Goal: Task Accomplishment & Management: Use online tool/utility

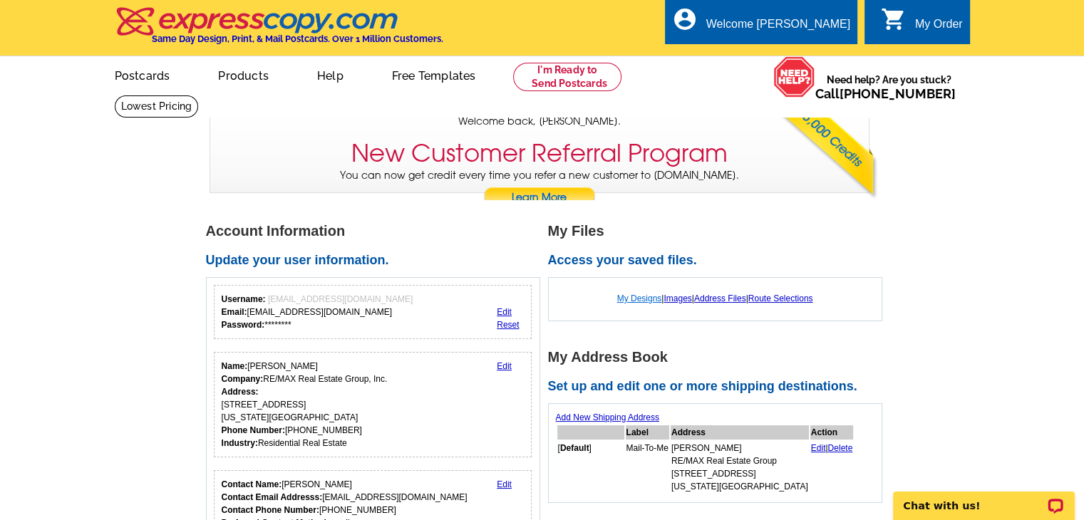
click at [641, 300] on link "My Designs" at bounding box center [639, 299] width 45 height 10
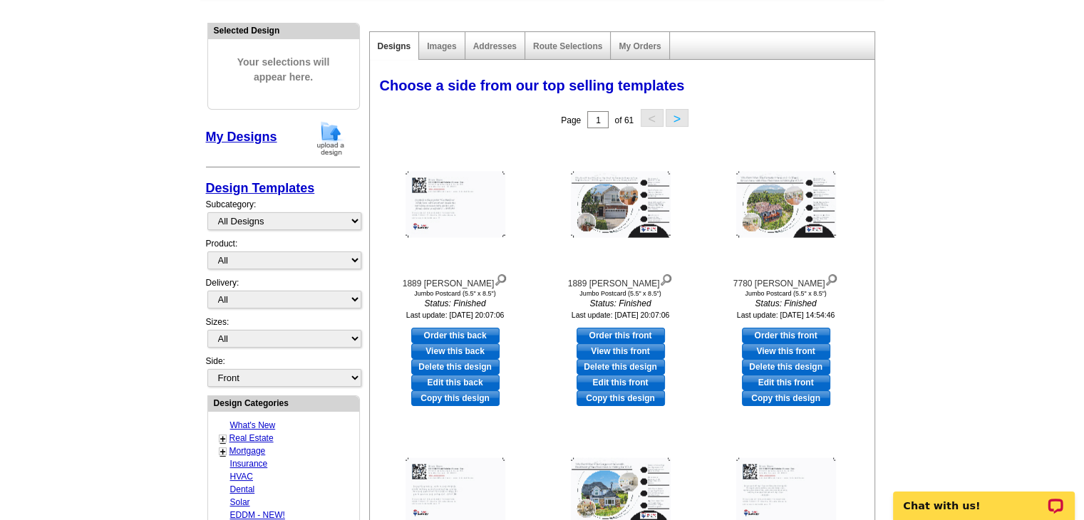
scroll to position [142, 0]
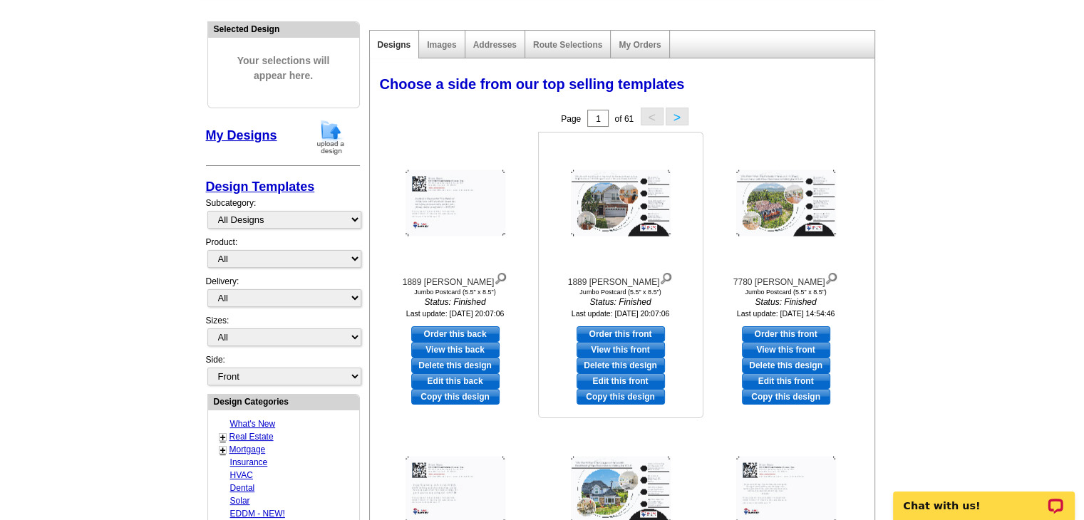
click at [625, 398] on link "Copy this design" at bounding box center [620, 397] width 88 height 16
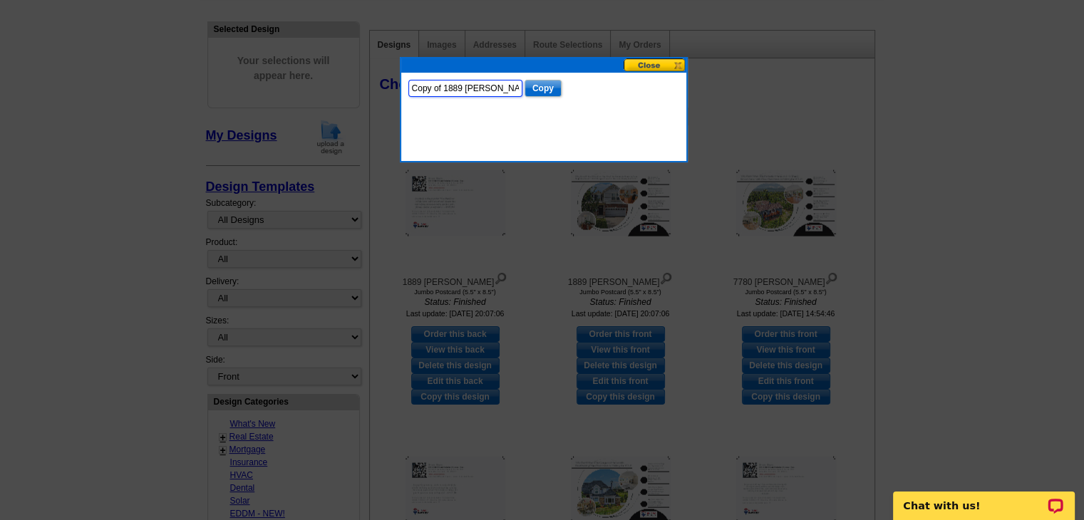
drag, startPoint x: 500, startPoint y: 89, endPoint x: 217, endPoint y: 98, distance: 283.7
type input "[GEOGRAPHIC_DATA][PERSON_NAME]"
click at [541, 90] on input "Copy" at bounding box center [542, 88] width 37 height 17
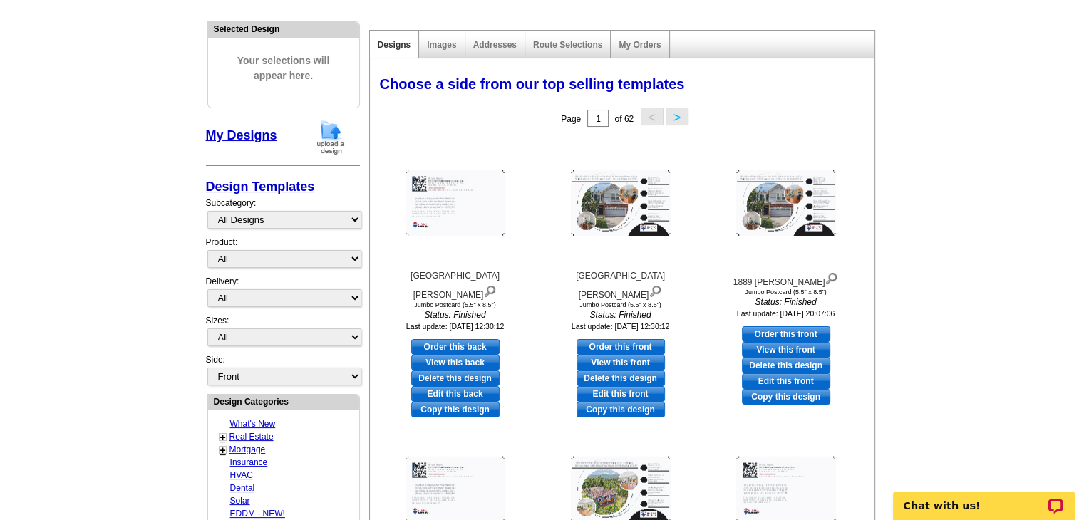
click at [634, 386] on link "Edit this front" at bounding box center [620, 394] width 88 height 16
select select "2"
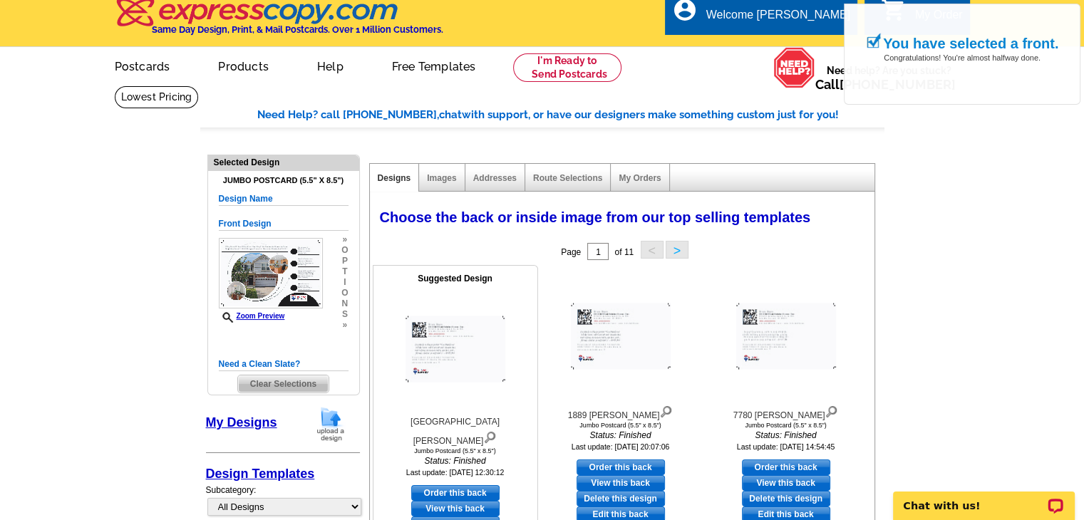
scroll to position [142, 0]
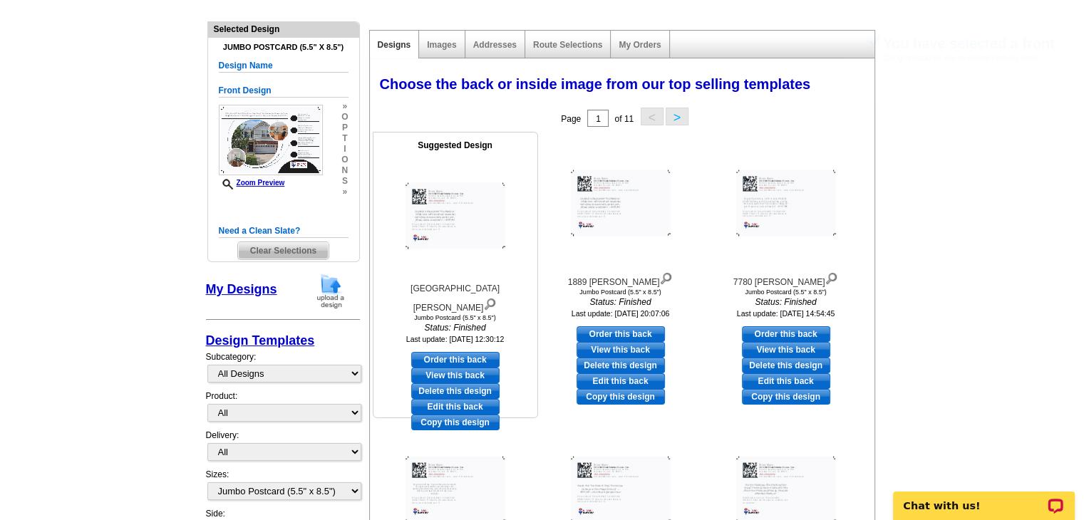
click at [472, 399] on link "Edit this back" at bounding box center [455, 407] width 88 height 16
select select "front"
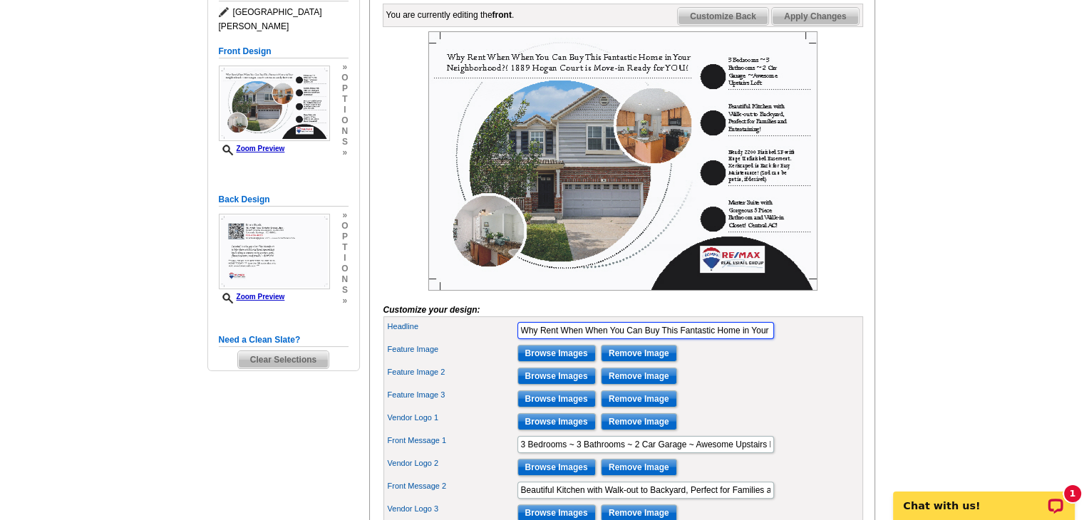
scroll to position [0, 237]
drag, startPoint x: 521, startPoint y: 351, endPoint x: 973, endPoint y: 368, distance: 452.0
click at [973, 368] on main "Need Help? call [PHONE_NUMBER], chat with support, or have our designers make s…" at bounding box center [542, 311] width 1084 height 861
type input "W"
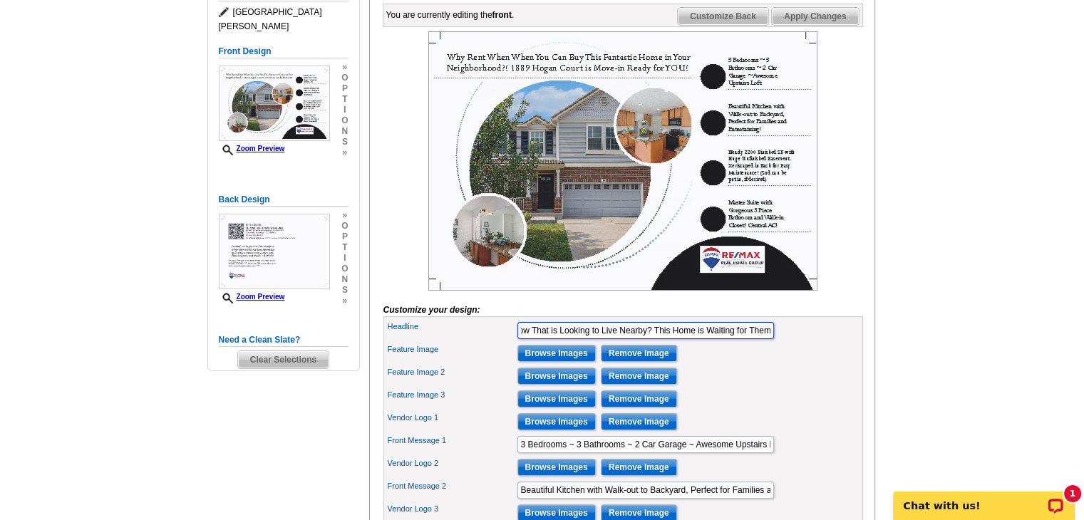
scroll to position [0, 219]
type input "Gorgeous Listing in Your Neighborhood! Who Do You Know That is Looking to Live …"
click at [900, 282] on main "Need Help? call 800-260-5887, chat with support, or have our designers make som…" at bounding box center [542, 311] width 1084 height 861
click at [564, 362] on input "Browse Images" at bounding box center [556, 353] width 78 height 17
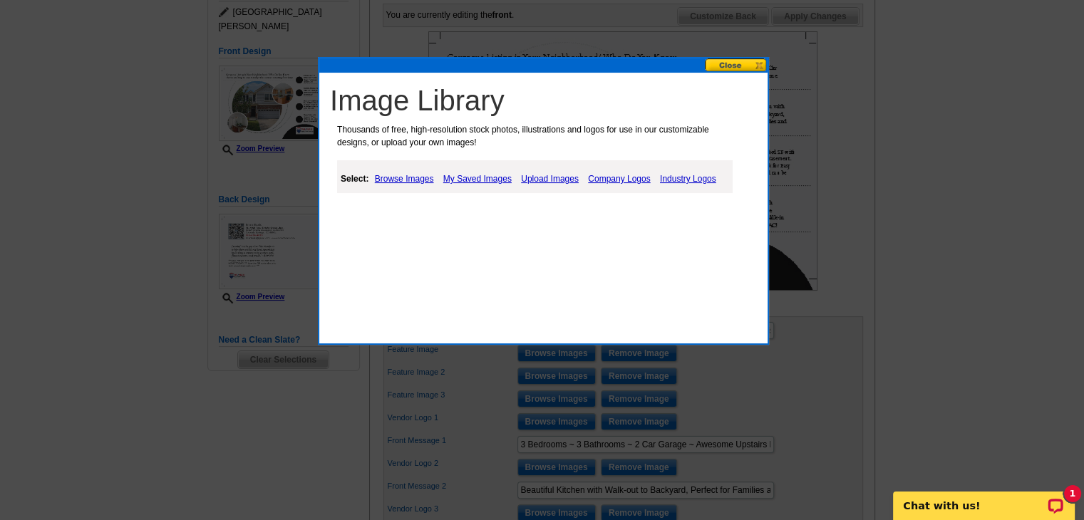
click at [544, 175] on link "Upload Images" at bounding box center [549, 178] width 65 height 17
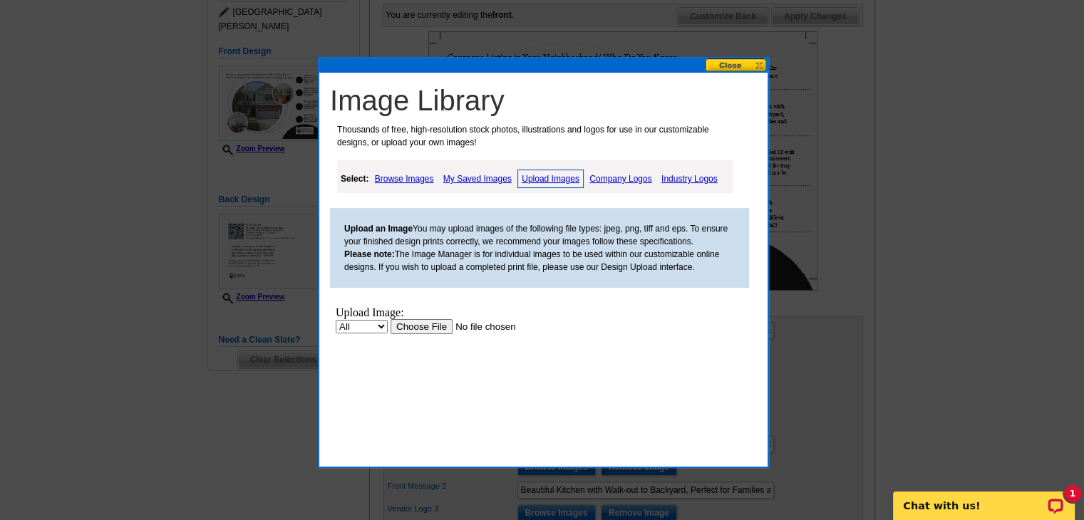
click at [432, 327] on input "file" at bounding box center [480, 326] width 180 height 15
click at [415, 327] on input "file" at bounding box center [480, 326] width 180 height 15
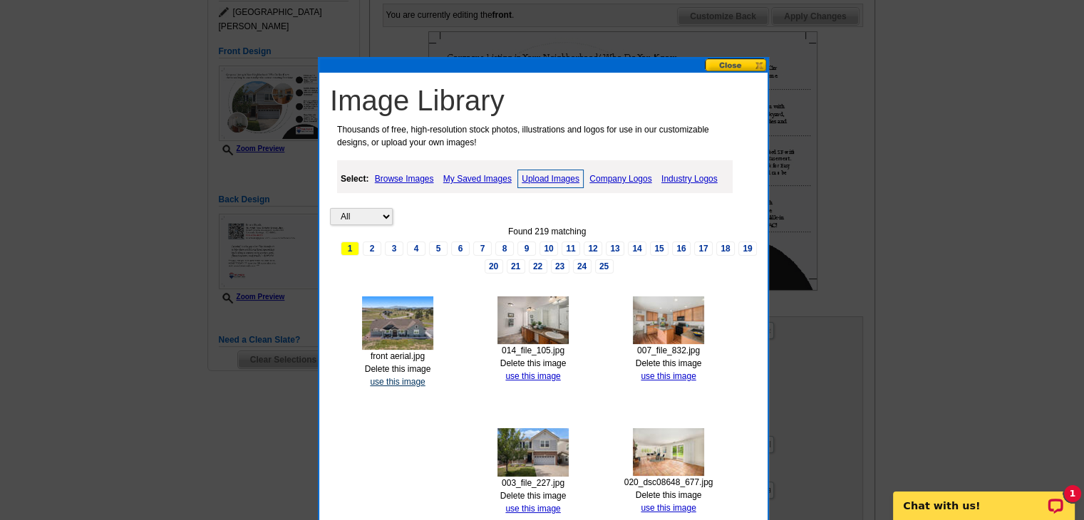
click at [403, 378] on link "use this image" at bounding box center [397, 382] width 55 height 10
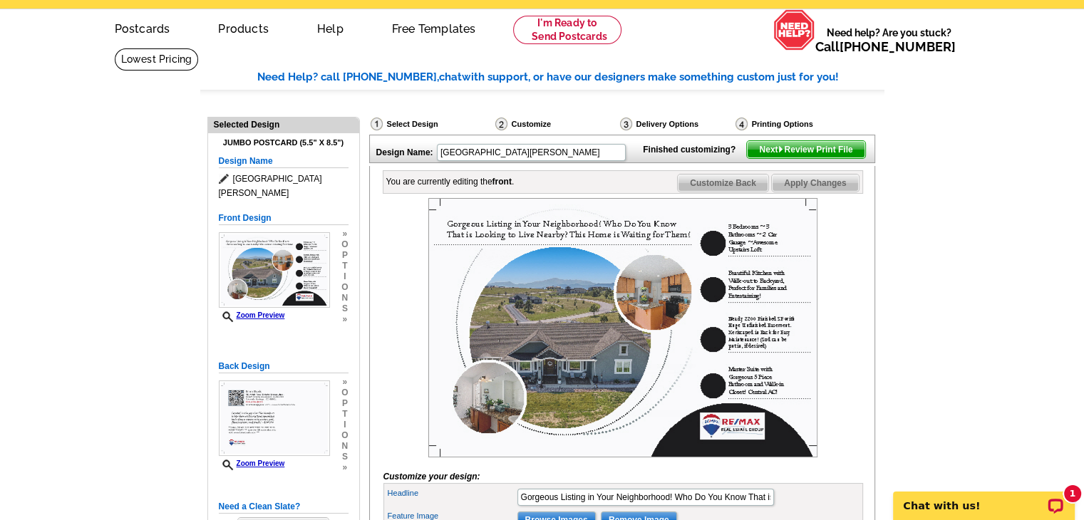
scroll to position [285, 0]
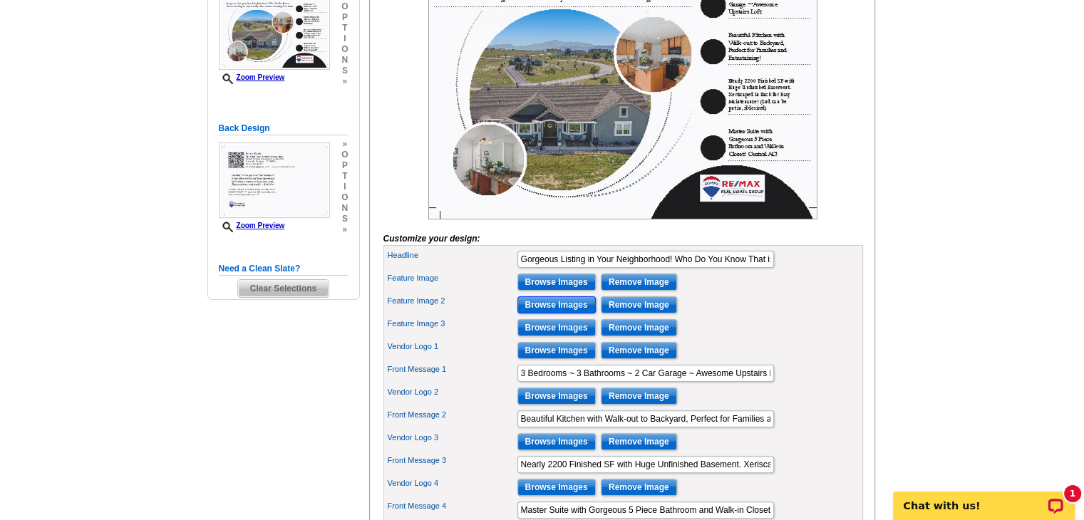
click at [583, 313] on input "Browse Images" at bounding box center [556, 304] width 78 height 17
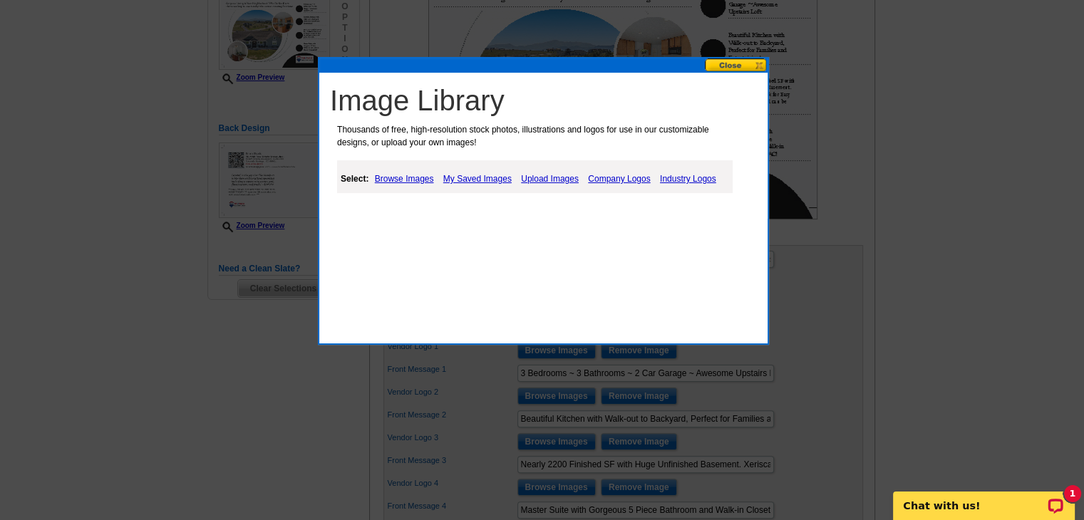
click at [556, 179] on link "Upload Images" at bounding box center [549, 178] width 65 height 17
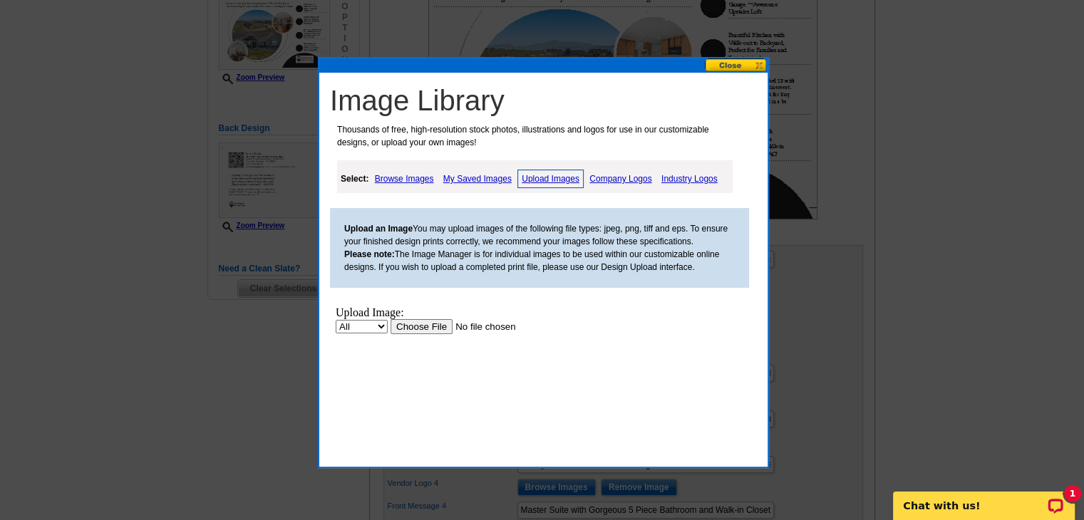
scroll to position [0, 0]
click at [425, 330] on input "file" at bounding box center [480, 326] width 180 height 15
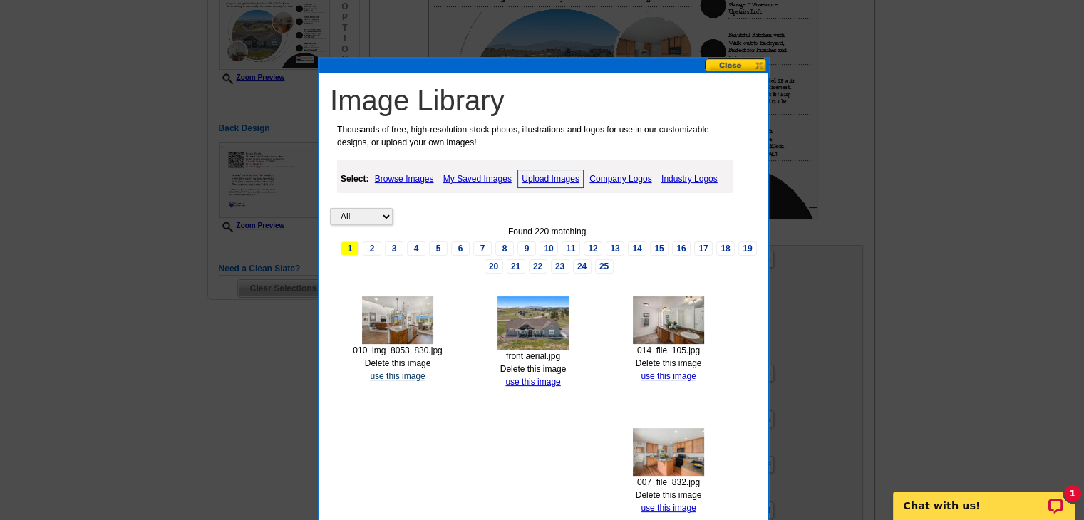
click at [402, 374] on link "use this image" at bounding box center [397, 376] width 55 height 10
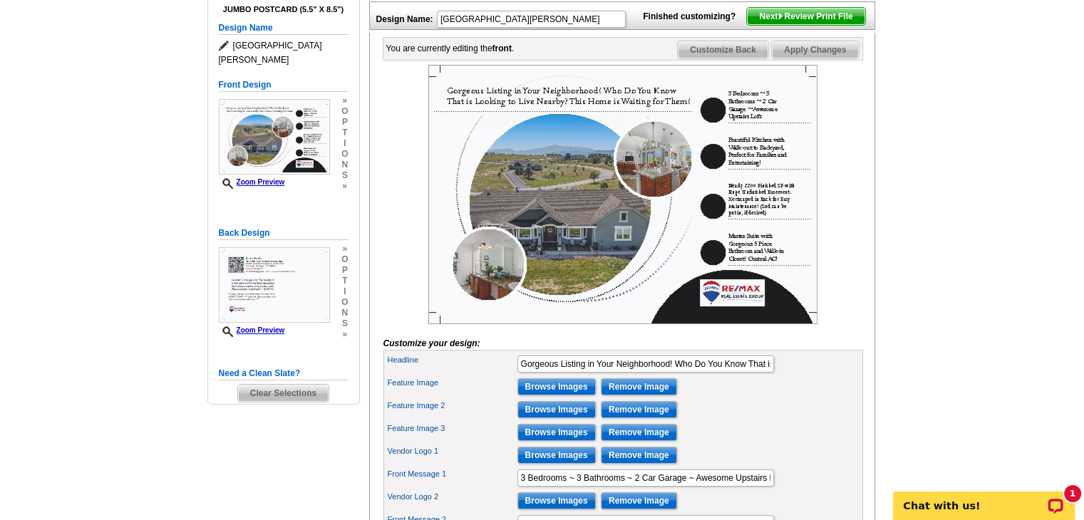
scroll to position [214, 0]
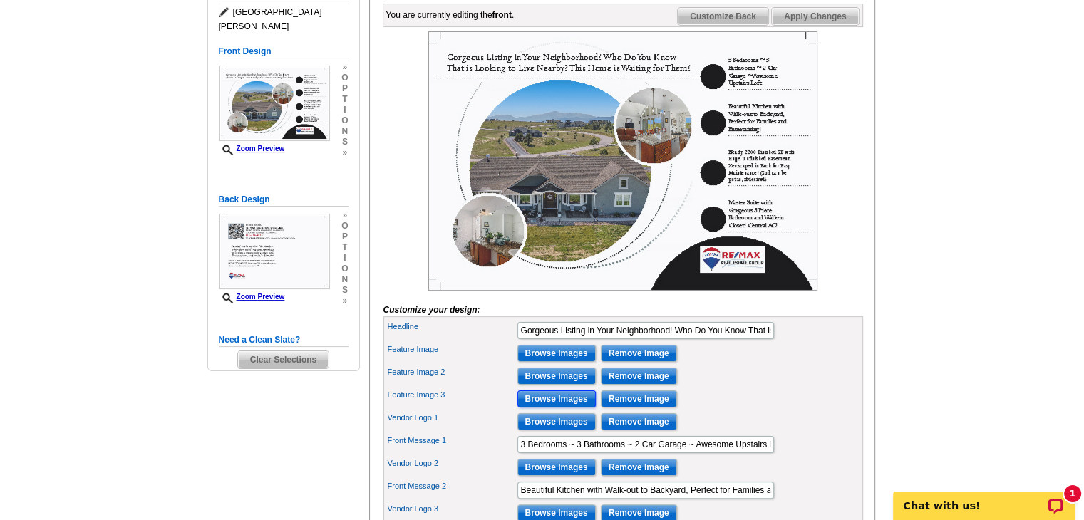
click at [549, 407] on input "Browse Images" at bounding box center [556, 398] width 78 height 17
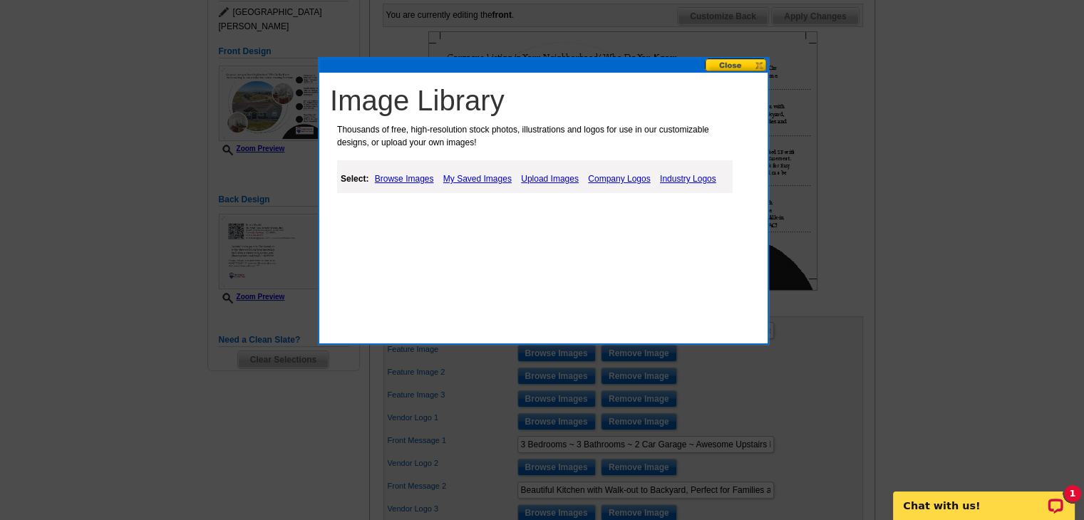
click at [539, 181] on link "Upload Images" at bounding box center [549, 178] width 65 height 17
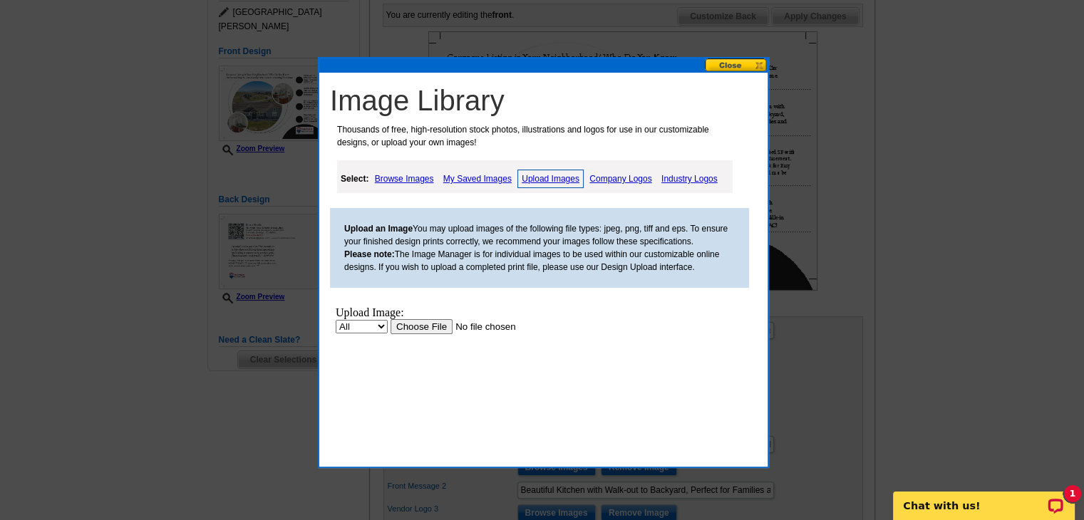
scroll to position [0, 0]
click at [427, 321] on input "file" at bounding box center [480, 326] width 180 height 15
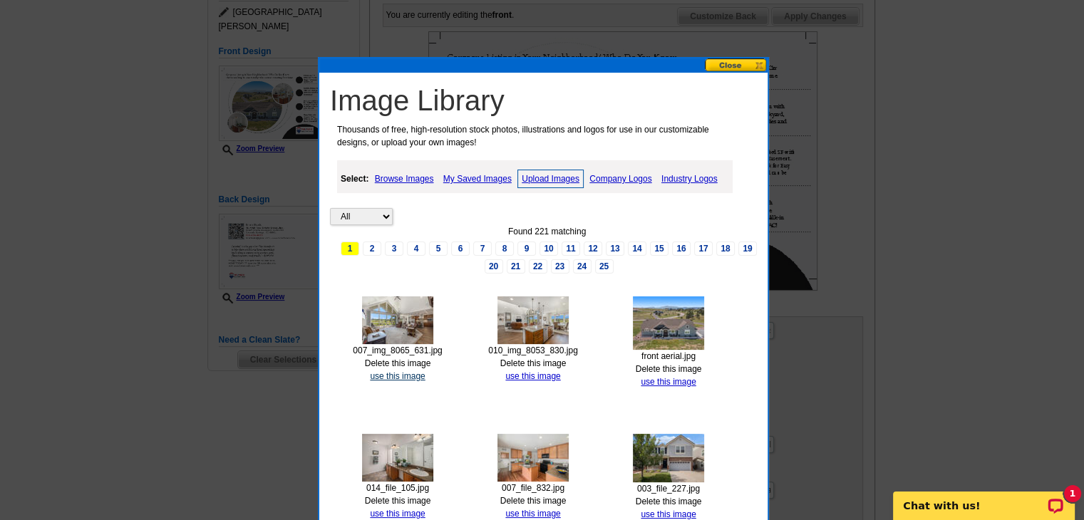
click at [410, 374] on link "use this image" at bounding box center [397, 376] width 55 height 10
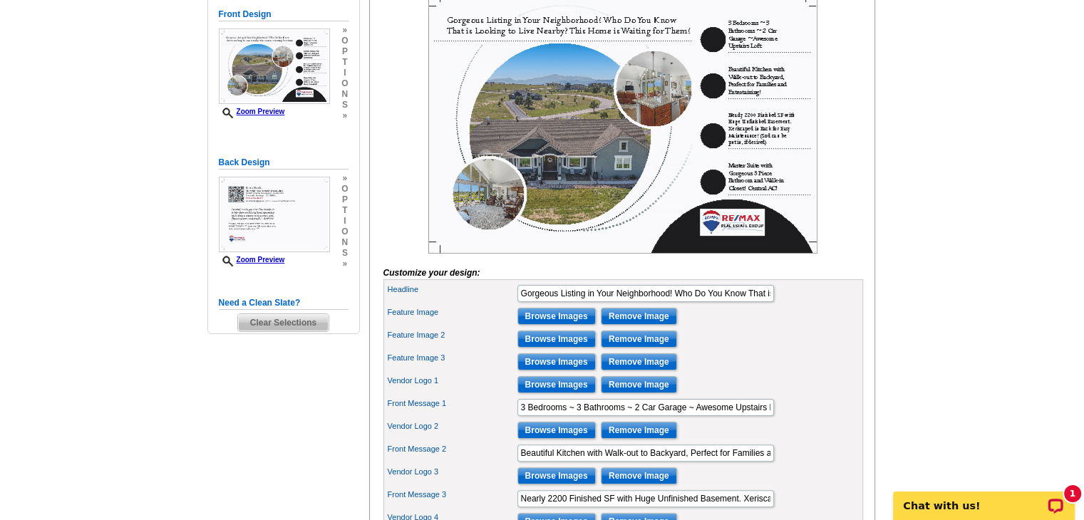
scroll to position [285, 0]
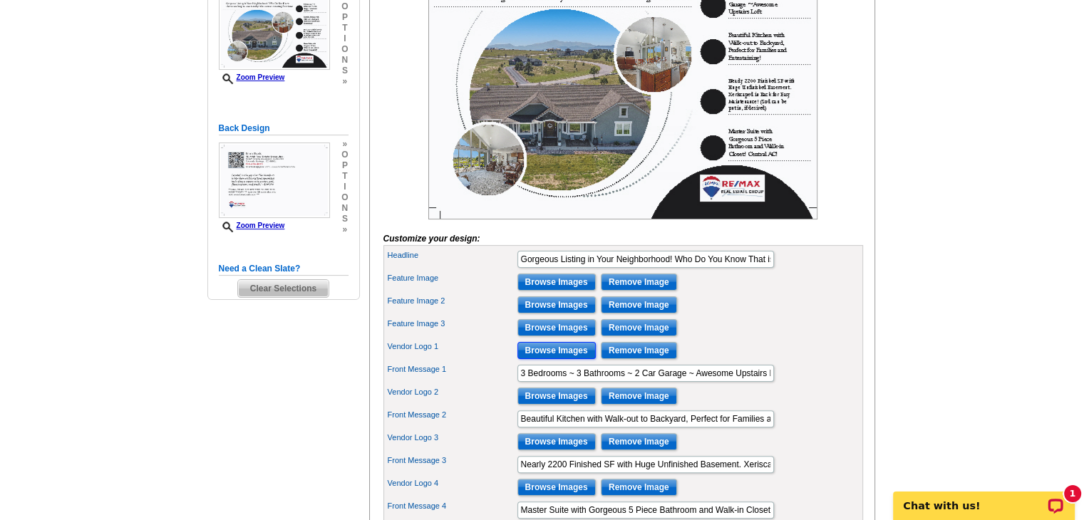
click at [561, 359] on input "Browse Images" at bounding box center [556, 350] width 78 height 17
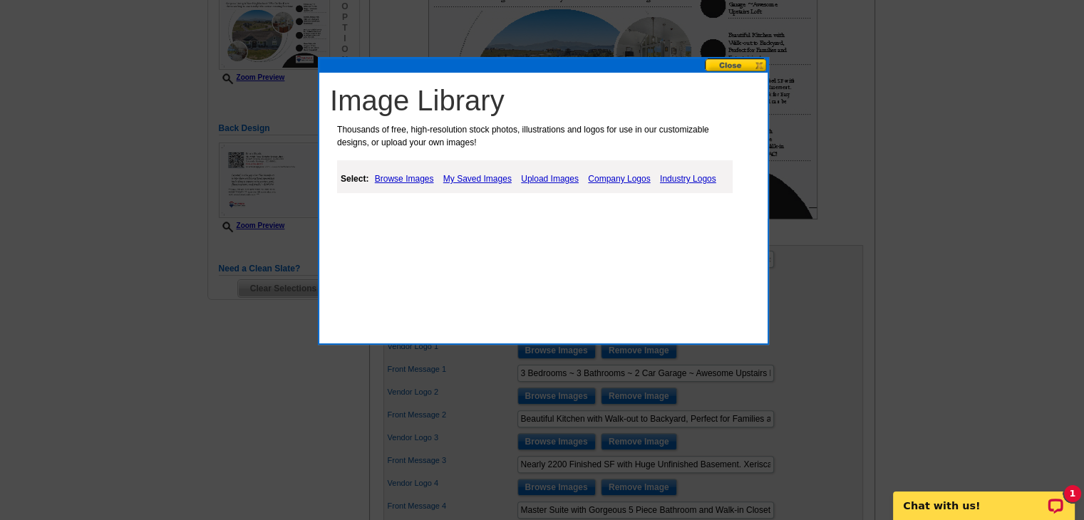
click at [546, 181] on link "Upload Images" at bounding box center [549, 178] width 65 height 17
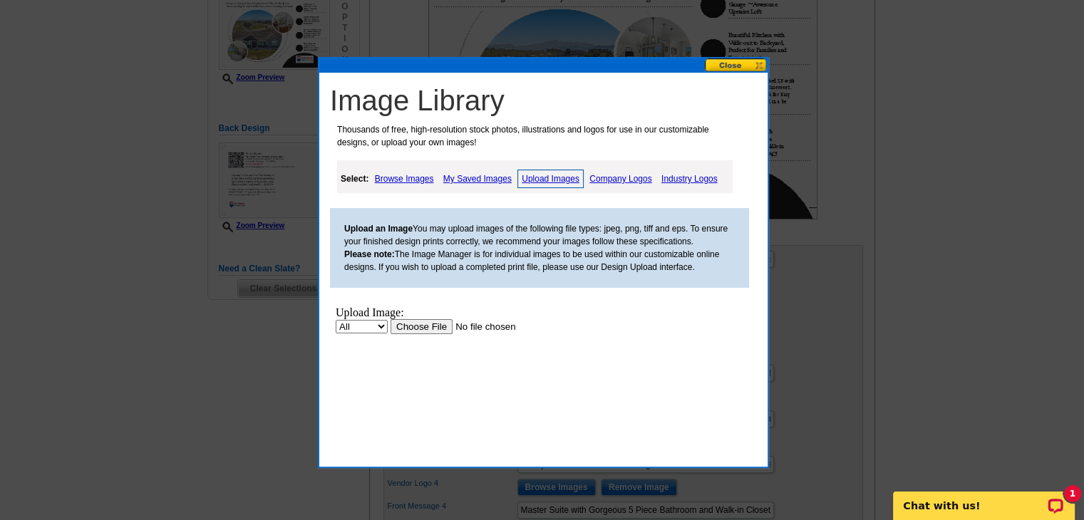
scroll to position [0, 0]
click at [602, 180] on link "Company Logos" at bounding box center [620, 178] width 69 height 17
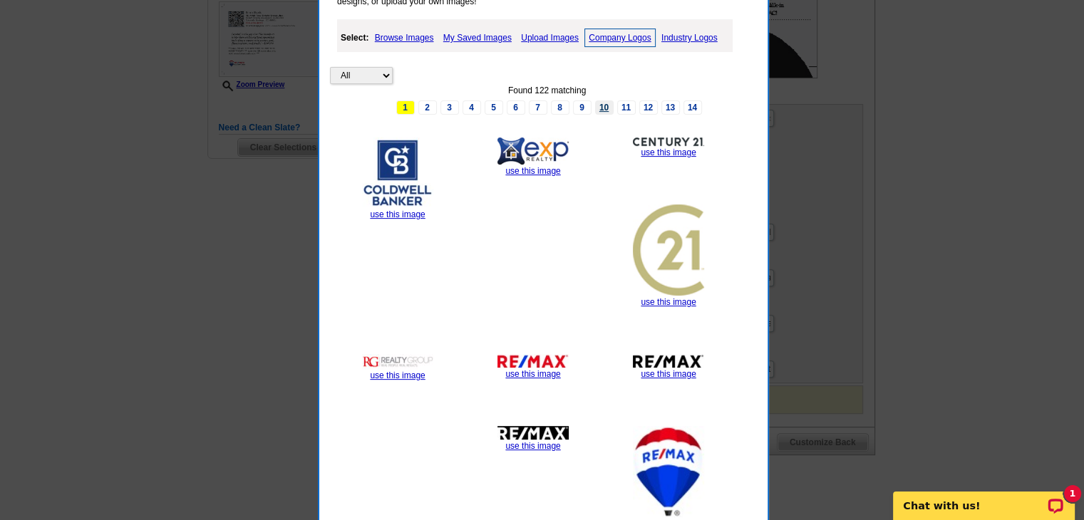
scroll to position [427, 0]
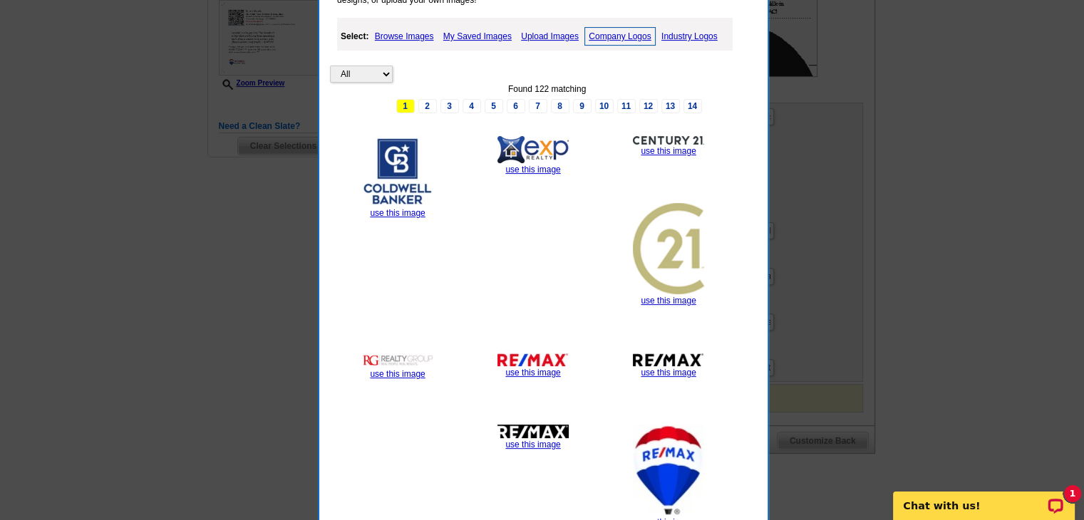
click at [559, 32] on link "Upload Images" at bounding box center [549, 36] width 65 height 17
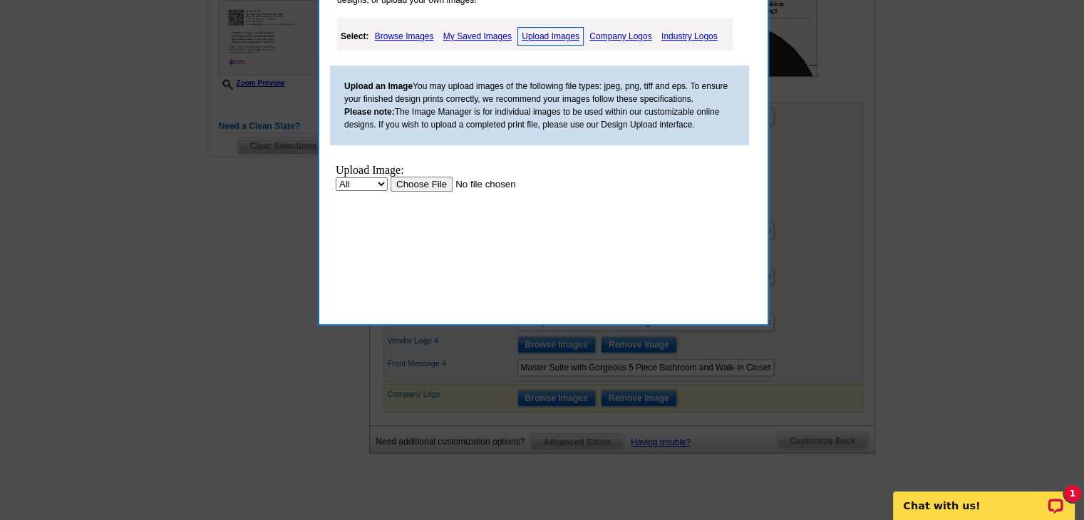
scroll to position [0, 0]
click at [433, 185] on input "file" at bounding box center [480, 184] width 180 height 15
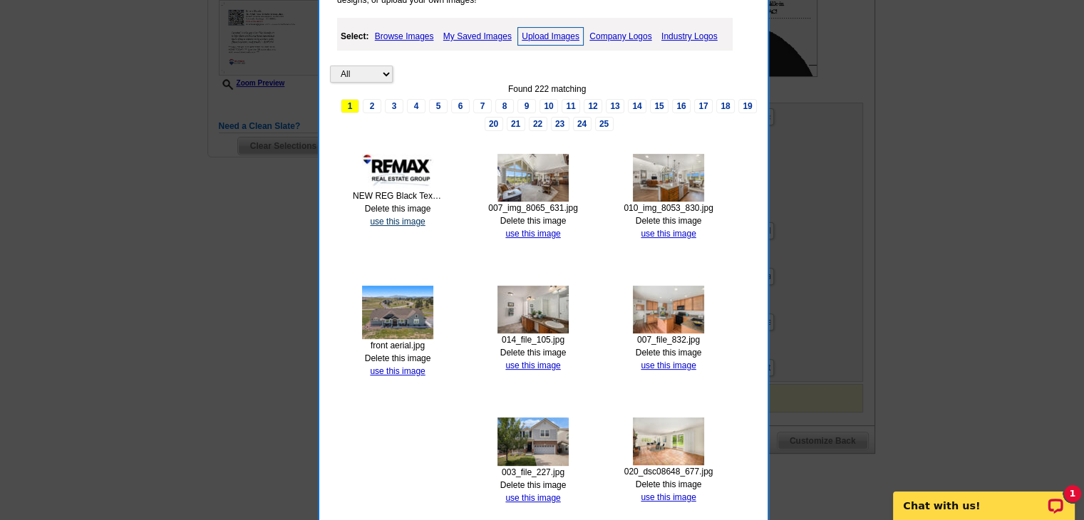
click at [402, 223] on link "use this image" at bounding box center [397, 222] width 55 height 10
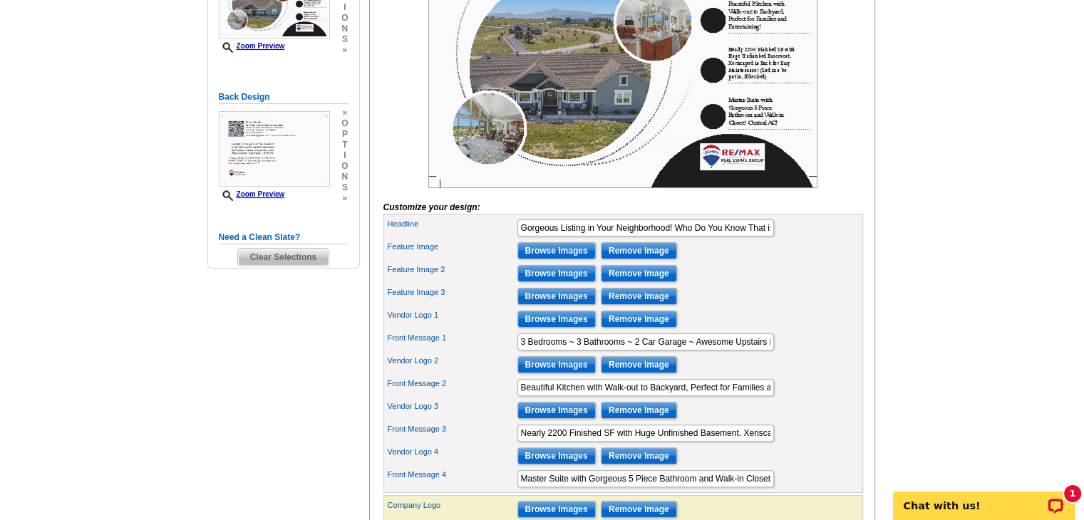
scroll to position [285, 0]
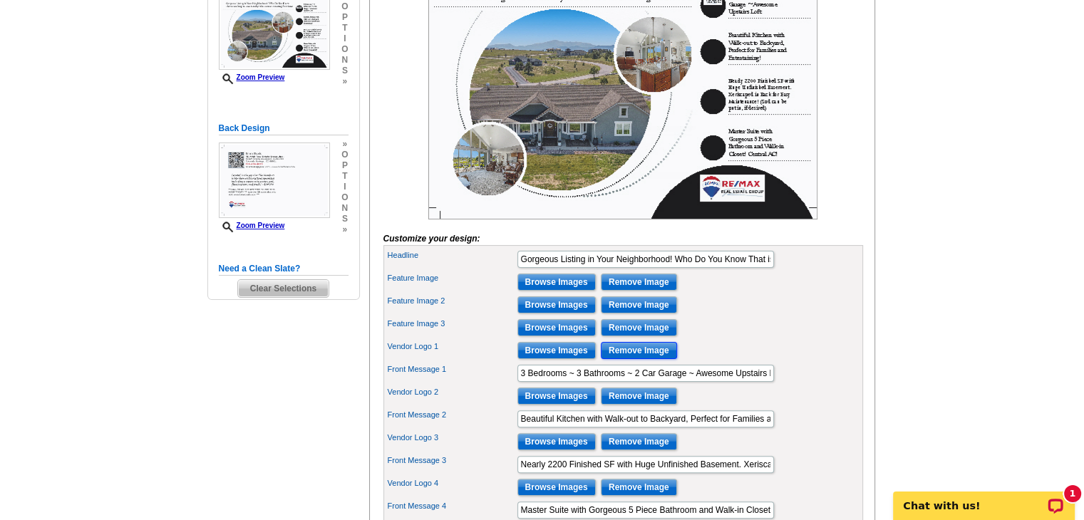
click at [648, 359] on input "Remove Image" at bounding box center [639, 350] width 76 height 17
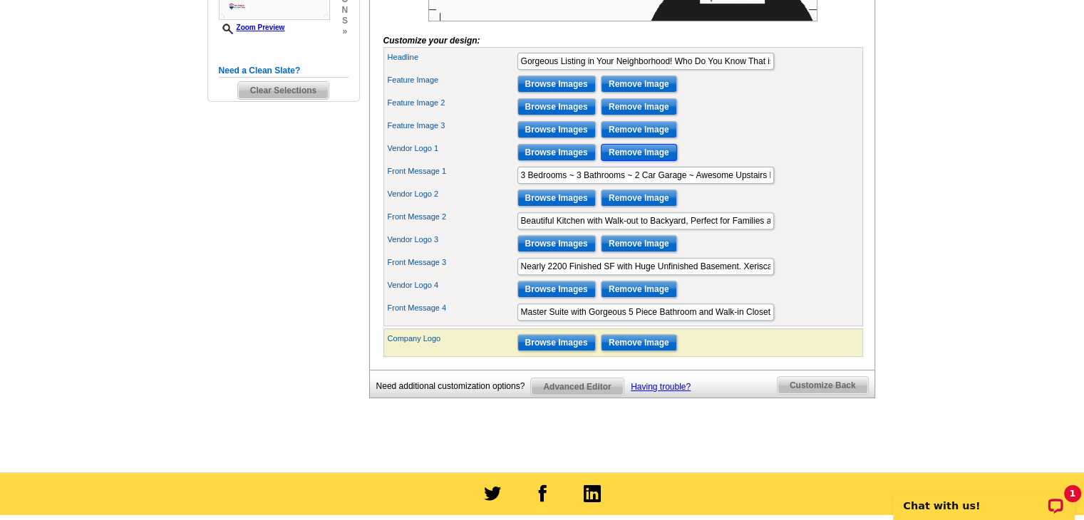
scroll to position [499, 0]
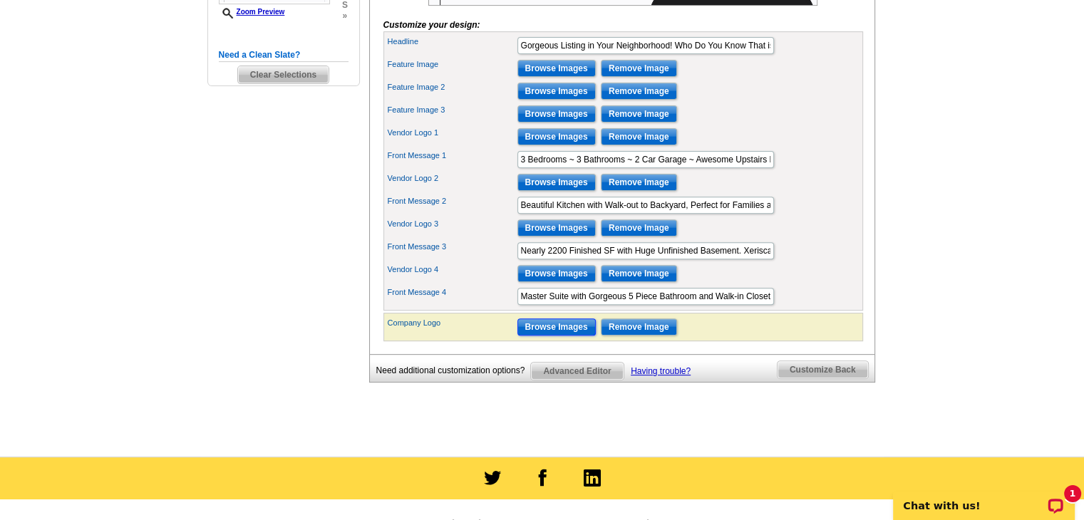
click at [556, 336] on input "Browse Images" at bounding box center [556, 326] width 78 height 17
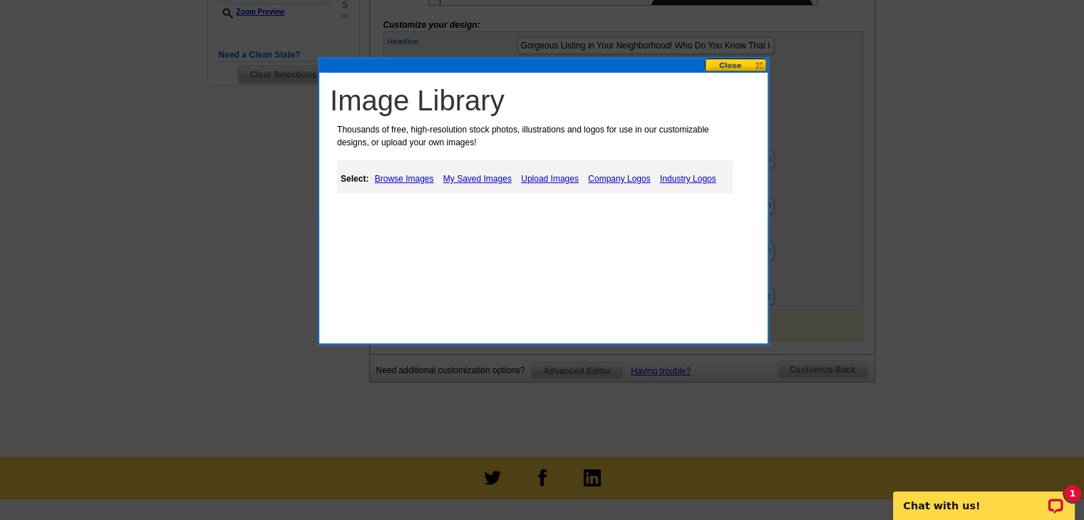
click at [464, 178] on link "My Saved Images" at bounding box center [478, 178] width 76 height 17
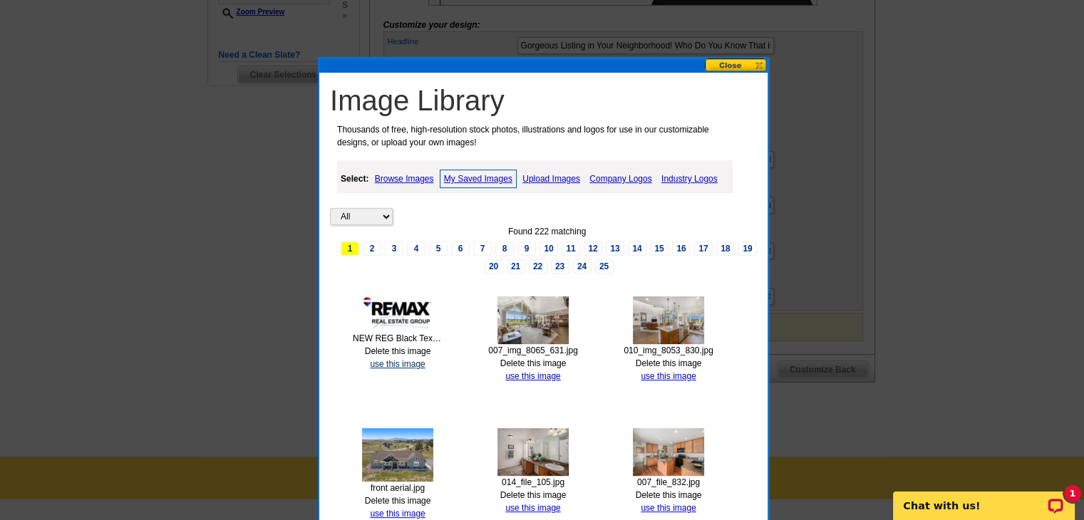
click at [412, 360] on link "use this image" at bounding box center [397, 364] width 55 height 10
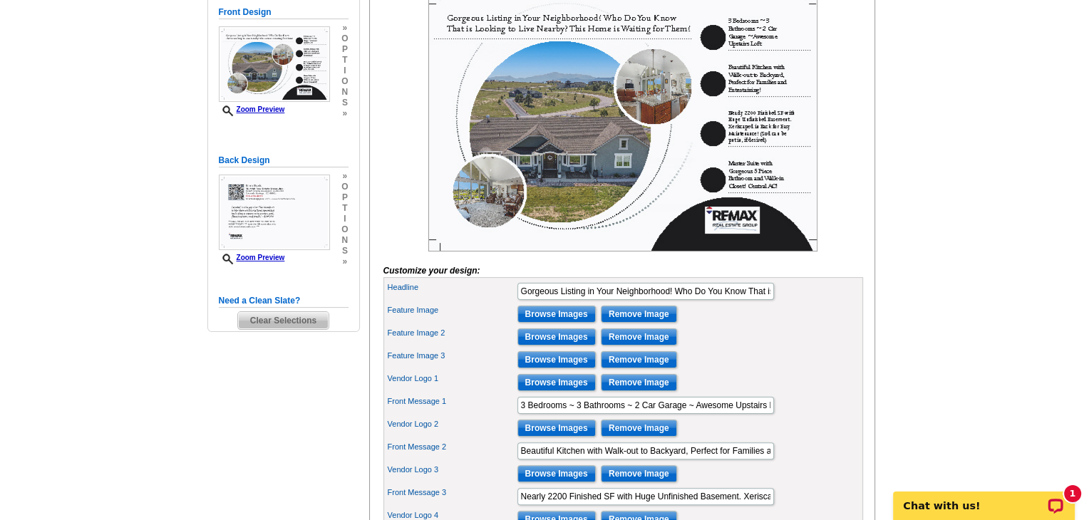
scroll to position [285, 0]
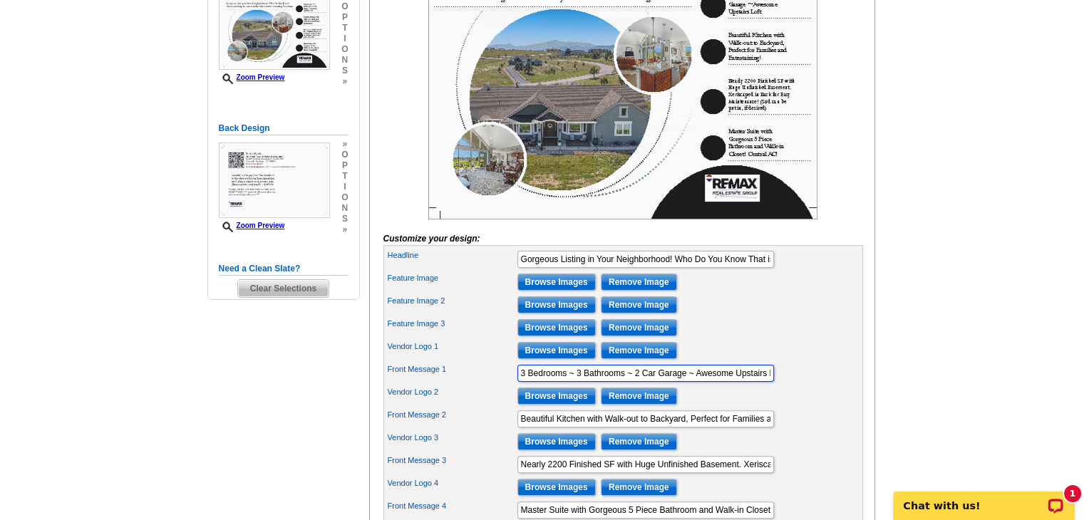
click at [579, 382] on input "3 Bedrooms ~ 3 Bathrooms ~ 2 Car Garage ~ Awesome Upstairs Loft" at bounding box center [645, 373] width 256 height 17
click at [637, 382] on input "3 Bedrooms ~ 2 Bathrooms ~ 2 Car Garage ~ Awesome Upstairs Loft" at bounding box center [645, 373] width 256 height 17
drag, startPoint x: 696, startPoint y: 393, endPoint x: 797, endPoint y: 390, distance: 101.2
click at [797, 385] on div "Front Message 1 3 Bedrooms ~ 2 Bathrooms ~ 3 Car Garage ~ Awesome Upstairs Loft" at bounding box center [623, 373] width 474 height 23
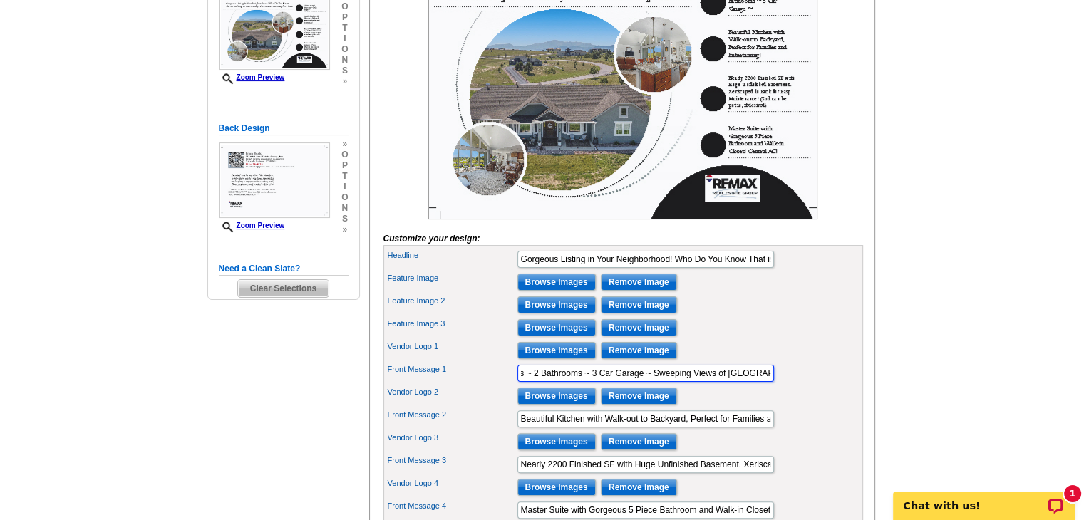
scroll to position [0, 46]
type input "3 Bedrooms ~ 2 Bathrooms ~ 3 Car Garage ~ Sweeping Views of Pikes Peak!"
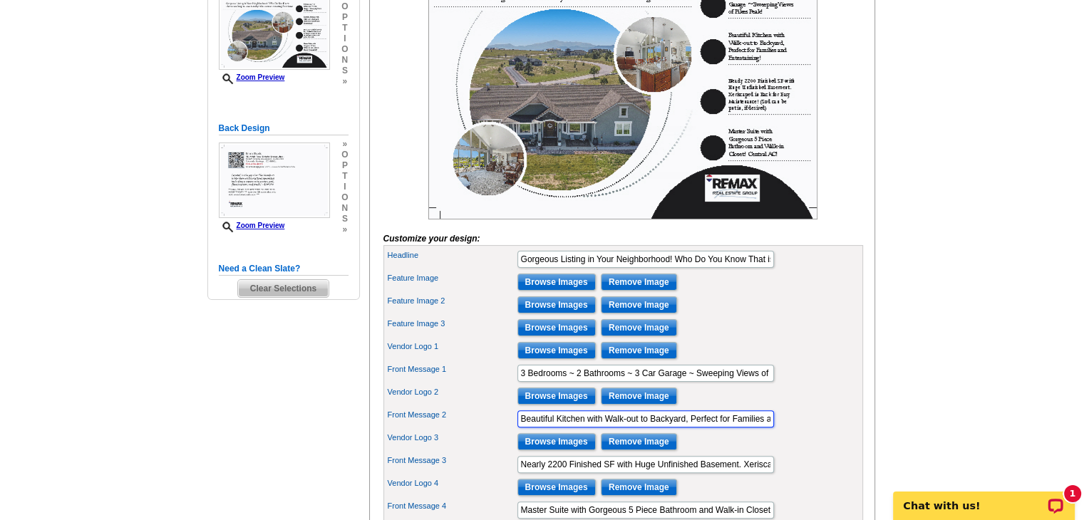
scroll to position [0, 61]
drag, startPoint x: 518, startPoint y: 434, endPoint x: 1094, endPoint y: 408, distance: 576.2
click at [1083, 408] on html "Welcome back Brian My Account Logout local_phone Same Day Design, Print, & Mail…" at bounding box center [542, 345] width 1084 height 1260
type input "Huge Windows for Natural Light and Beautiful Views! Custom Built Home with High…"
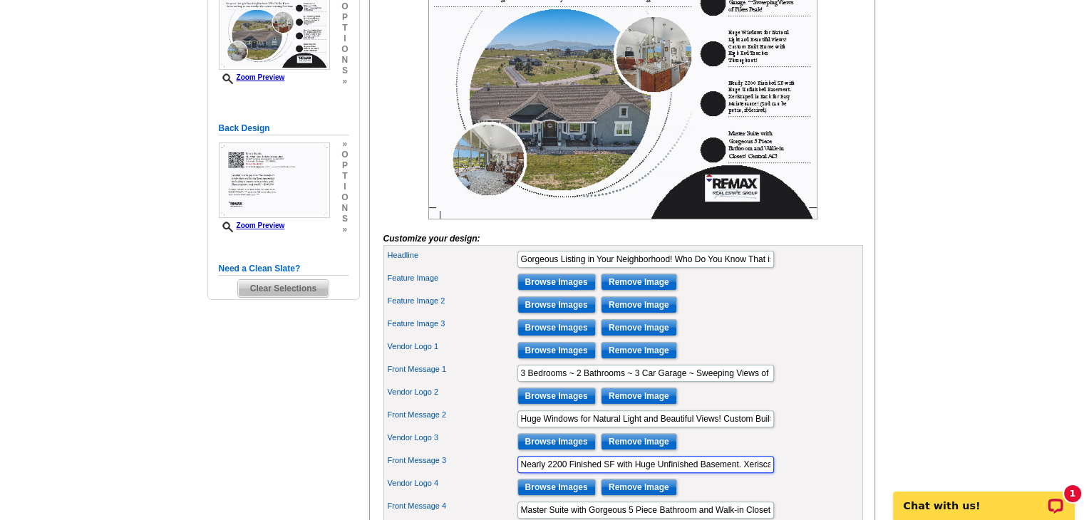
scroll to position [0, 248]
drag, startPoint x: 517, startPoint y: 484, endPoint x: 867, endPoint y: 499, distance: 350.1
click at [867, 499] on div "You are currently editing the front . Customize Front Customize Back Apply Chan…" at bounding box center [622, 248] width 506 height 640
type input "3"
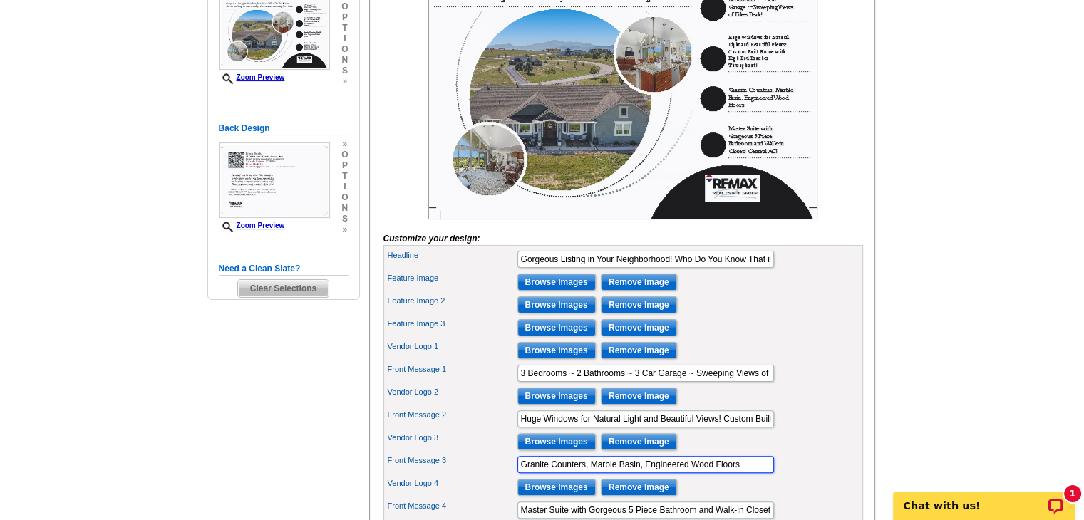
click at [638, 473] on input "Granite Counters, Marble Basin, Engineered Wood Floors" at bounding box center [645, 464] width 256 height 17
click at [757, 473] on input "Granite Counters, Marble Basins, Engineered Wood Floors" at bounding box center [645, 464] width 256 height 17
type input "Granite Counters, Marble Basins, Engineered Wood Floors! Fresh Landscaping with…"
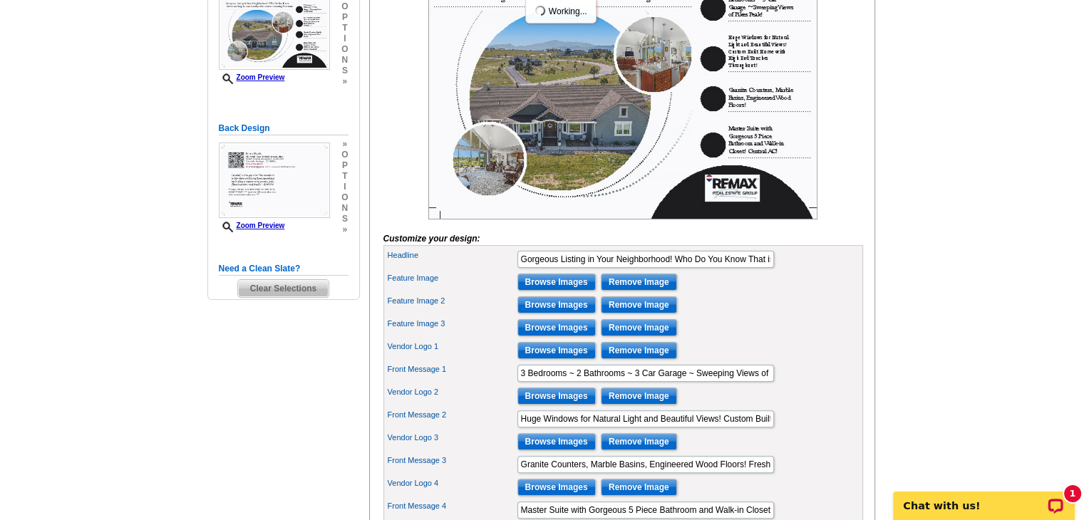
click at [801, 407] on div "Vendor Logo 2 Browse Images Remove Image" at bounding box center [623, 396] width 474 height 23
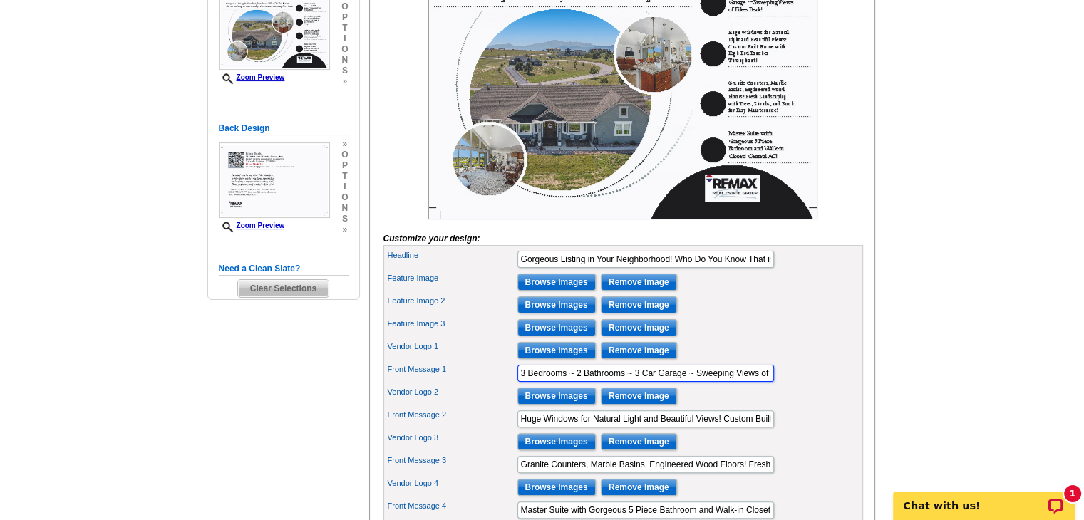
click at [695, 382] on input "3 Bedrooms ~ 2 Bathrooms ~ 3 Car Garage ~ Sweeping Views of Pikes Peak!" at bounding box center [645, 373] width 256 height 17
type input "3 Bedrooms ~ 2 Bathrooms ~ 3 Car Garage ~ 3.52 Acres with Sweeping Views of Pik…"
click at [809, 385] on div "Front Message 1 3 Bedrooms ~ 2 Bathrooms ~ 3 Car Garage ~ 3.52 Acres with Sweep…" at bounding box center [623, 373] width 474 height 23
drag, startPoint x: 755, startPoint y: 391, endPoint x: 1094, endPoint y: 395, distance: 338.4
click at [757, 382] on input "3 Bedrooms ~ 2 Bathrooms ~ 3 Car Garage ~ 3.52 Acres with Sweeping Views of Pik…" at bounding box center [645, 373] width 256 height 17
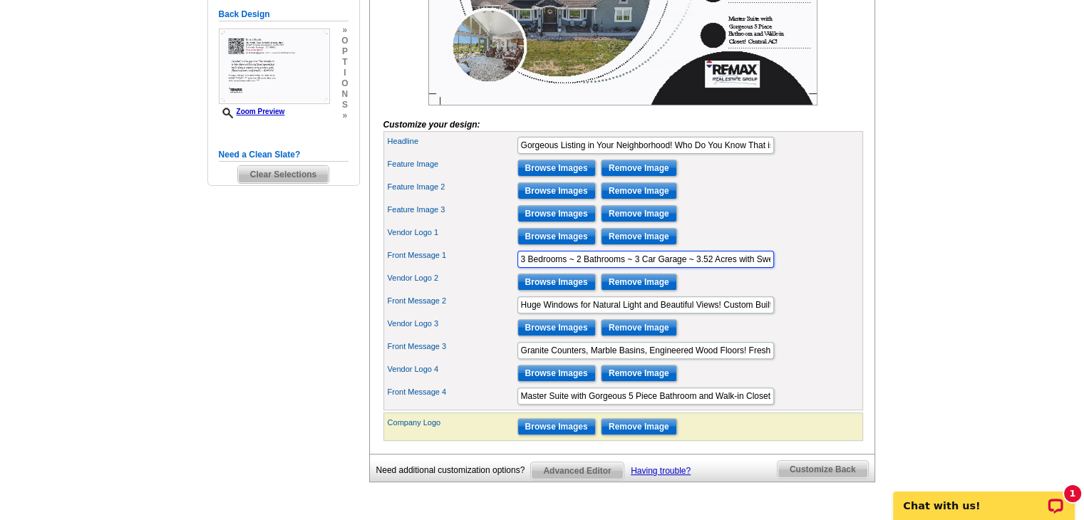
scroll to position [570, 0]
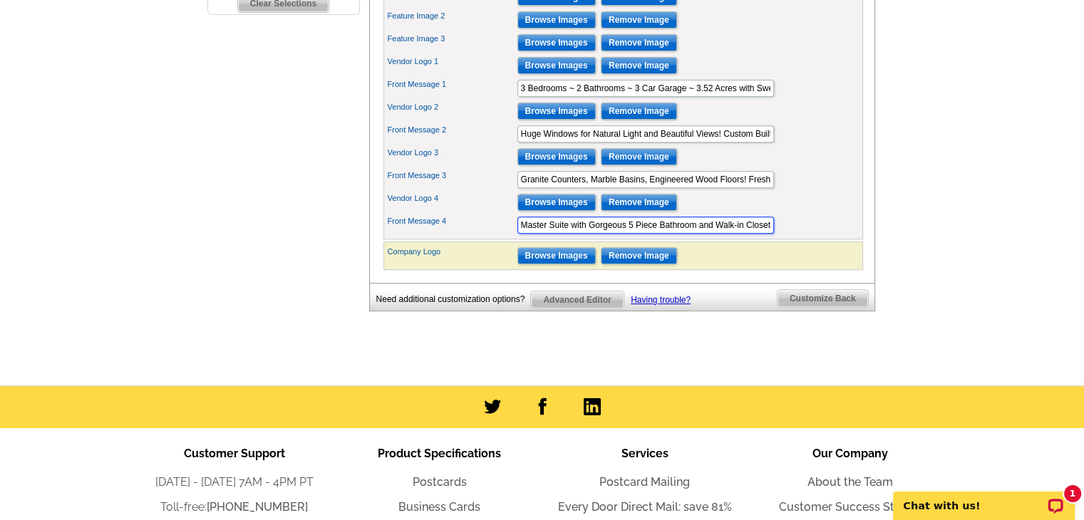
drag, startPoint x: 624, startPoint y: 244, endPoint x: 591, endPoint y: 244, distance: 33.5
click at [591, 234] on input "Master Suite with Gorgeous 5 Piece Bathroom and Walk-in Closet! Central AC!" at bounding box center [645, 225] width 256 height 17
click at [712, 234] on input "Master Suite with Gorgeous 5 Piece Bathroom and Walk-in Closet! Central AC!" at bounding box center [645, 225] width 256 height 17
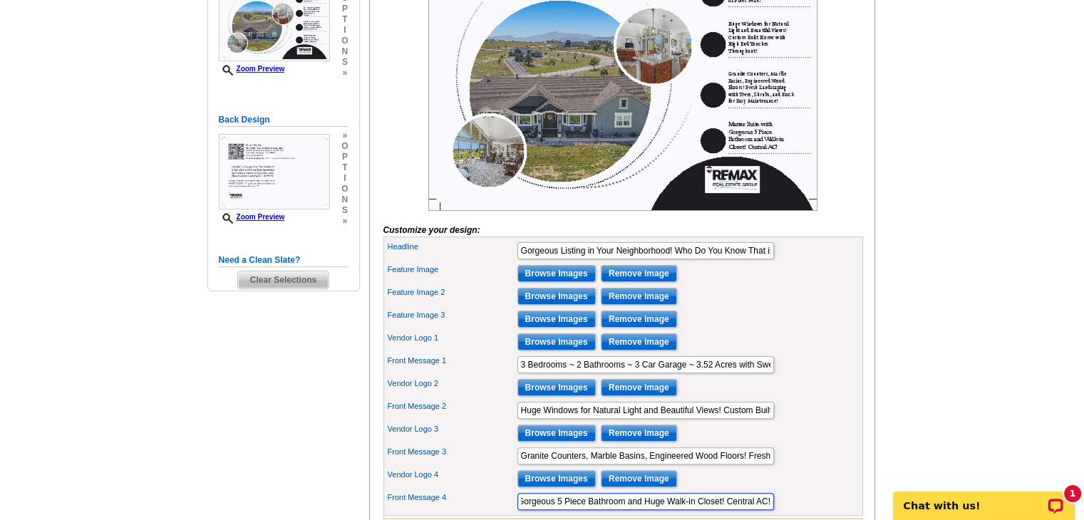
scroll to position [285, 0]
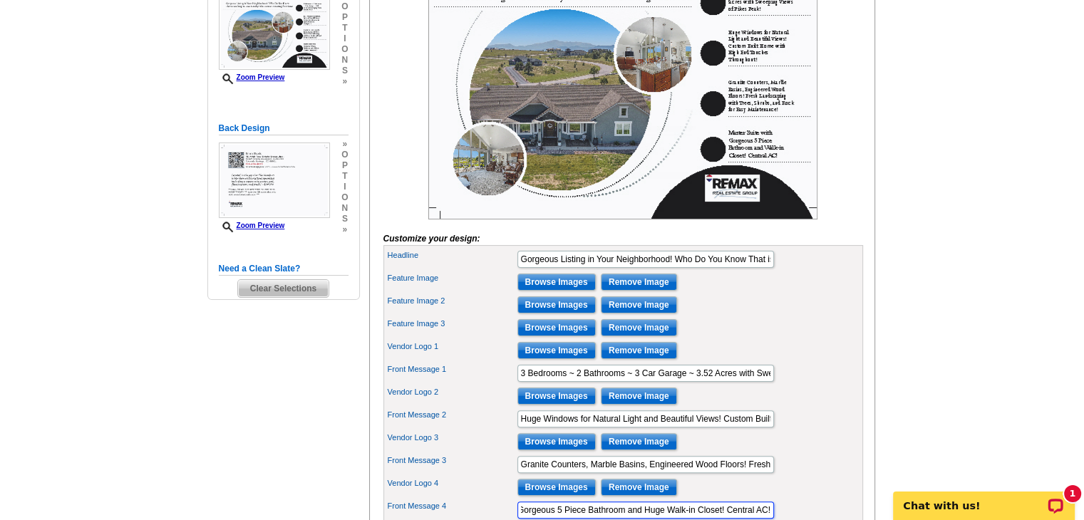
type input "Master Suite with Gorgeous 5 Piece Bathroom and Huge Walk-in Closet! Central AC!"
click at [831, 294] on div "Feature Image Browse Images Remove Image" at bounding box center [623, 282] width 474 height 23
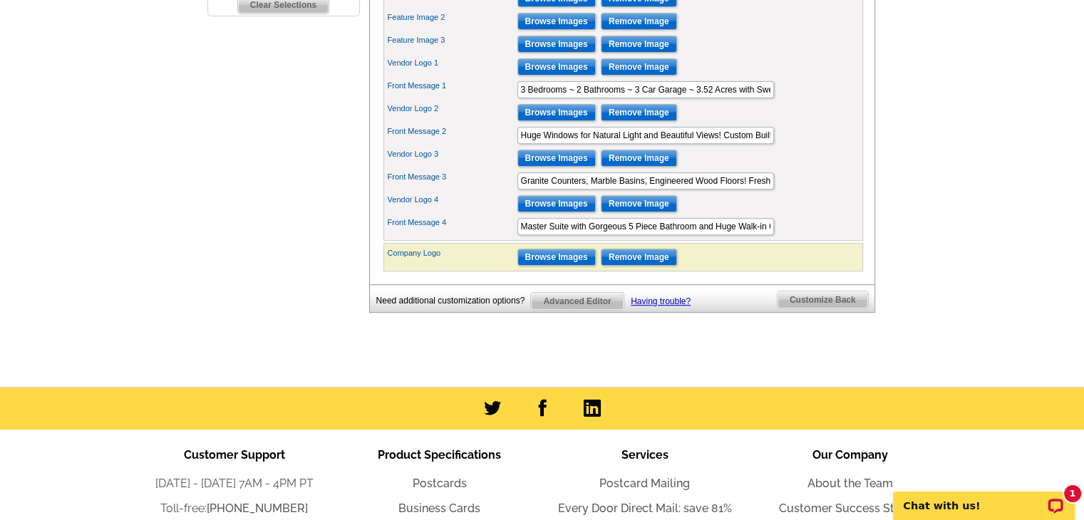
scroll to position [570, 0]
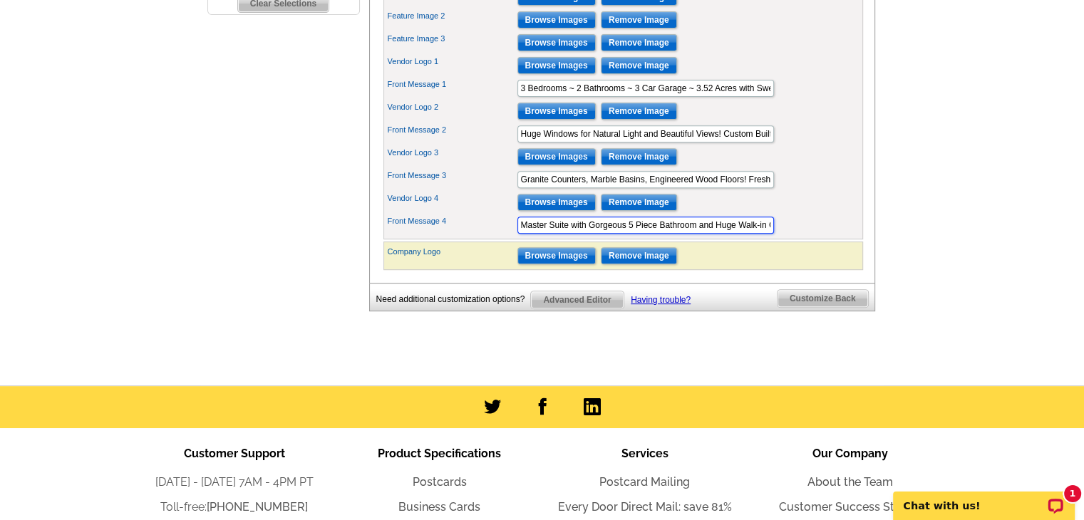
click at [732, 234] on input "Master Suite with Gorgeous 5 Piece Bathroom and Huge Walk-in Closet! Central AC!" at bounding box center [645, 225] width 256 height 17
drag, startPoint x: 539, startPoint y: 157, endPoint x: 581, endPoint y: 155, distance: 41.4
click at [539, 142] on input "Huge Windows for Natural Light and Beautiful Views! Custom Built Home with High…" at bounding box center [645, 133] width 256 height 17
drag, startPoint x: 729, startPoint y: 155, endPoint x: 698, endPoint y: 155, distance: 31.4
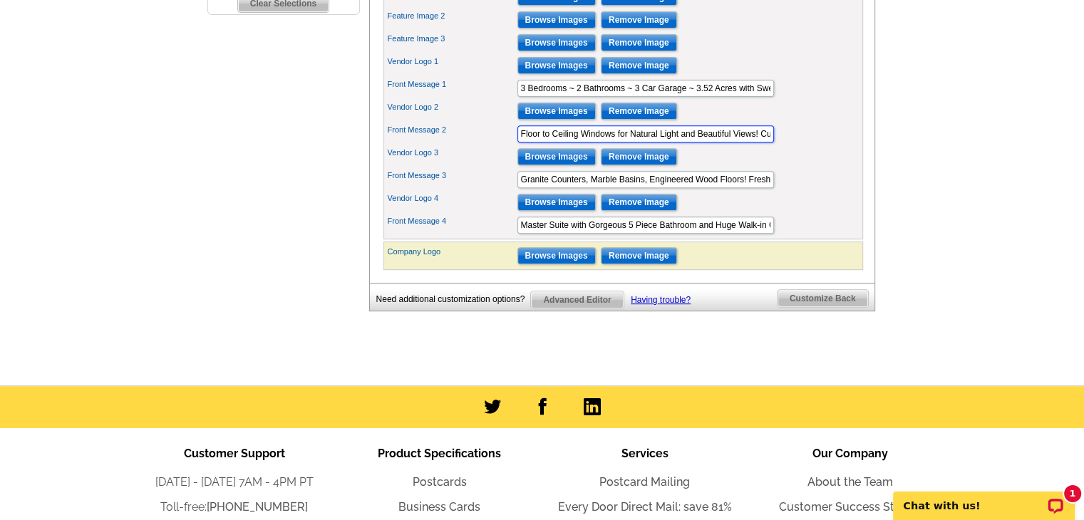
click at [698, 142] on input "Floor to Ceiling Windows for Natural Light and Beautiful Views! Custom Built Ho…" at bounding box center [645, 133] width 256 height 17
click at [721, 142] on input "Floor to Ceiling Windows for Natural Light and Views! Custom Built Home with Hi…" at bounding box center [645, 133] width 256 height 17
type input "Floor to Ceiling Windows for Natural Light and Picturesque Views! Custom Built …"
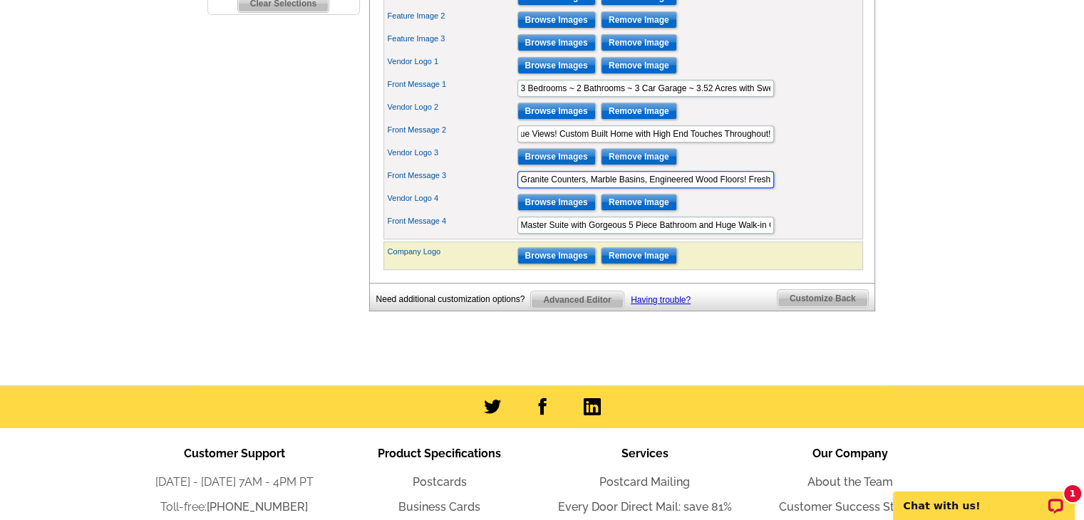
scroll to position [0, 0]
click at [759, 188] on input "Granite Counters, Marble Basins, Engineered Wood Floors! Fresh Landscaping with…" at bounding box center [645, 179] width 256 height 17
click at [735, 234] on input "Master Suite with Gorgeous 5 Piece Bathroom and Huge Walk-in Closet! Central AC!" at bounding box center [645, 225] width 256 height 17
type input "Master Suite with Gorgeous 5 Piece Bathroom and Massive Walk-in Closet! Central…"
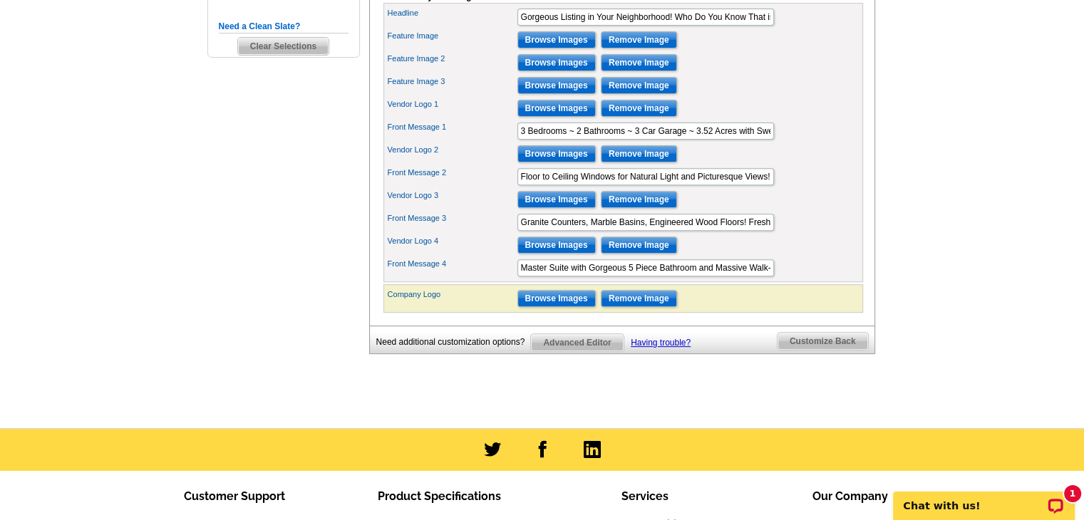
scroll to position [570, 0]
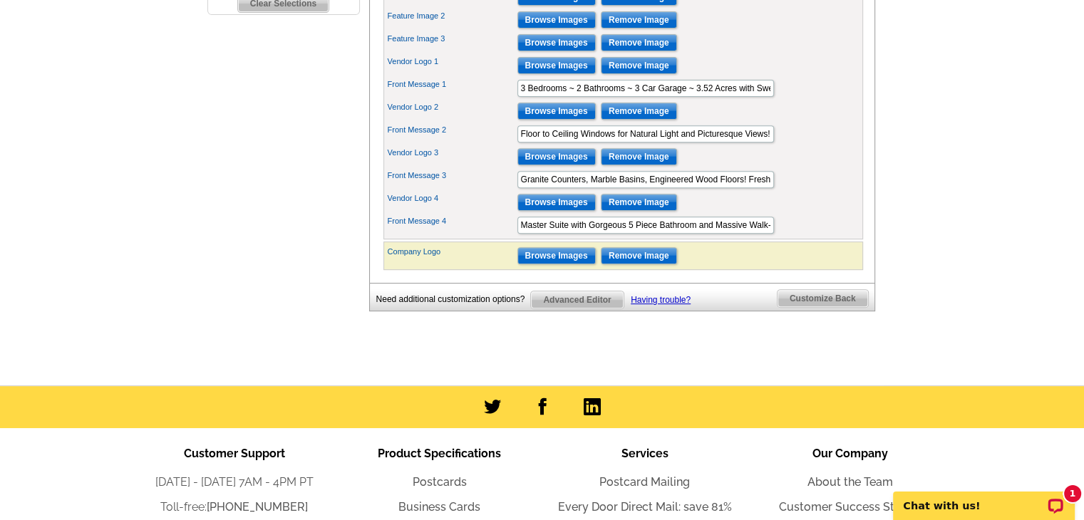
click at [848, 307] on span "Customize Back" at bounding box center [822, 298] width 90 height 17
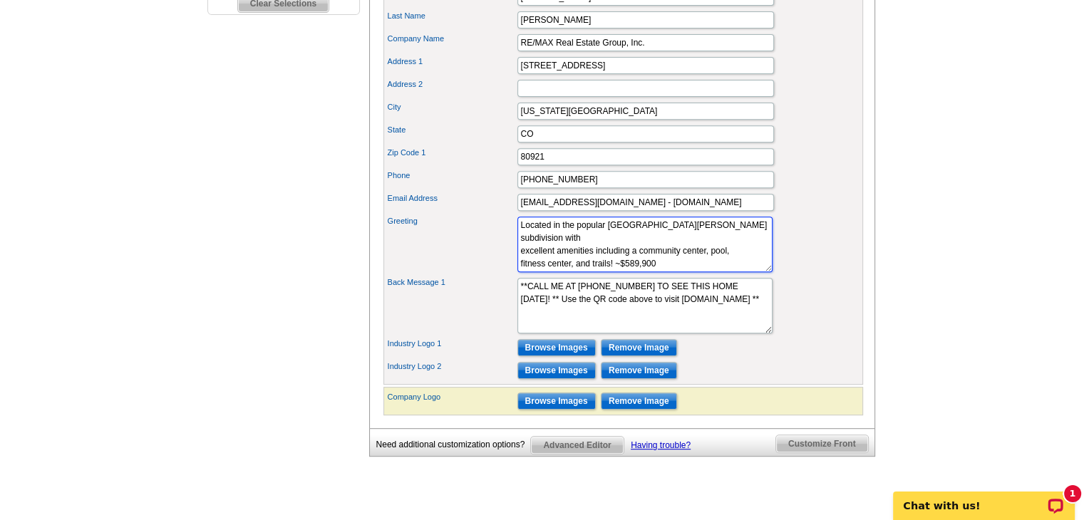
drag, startPoint x: 655, startPoint y: 271, endPoint x: 624, endPoint y: 272, distance: 31.4
click at [624, 272] on textarea "Located in the popular The Meadows subdivision with excellent amenities includi…" at bounding box center [644, 245] width 255 height 56
drag, startPoint x: 612, startPoint y: 269, endPoint x: 507, endPoint y: 237, distance: 109.5
click at [507, 237] on div "Greeting Located in the popular The Meadows subdivision with excellent amenitie…" at bounding box center [623, 244] width 474 height 61
paste textarea "This home is surrounded by newer large custom homes with acreage."
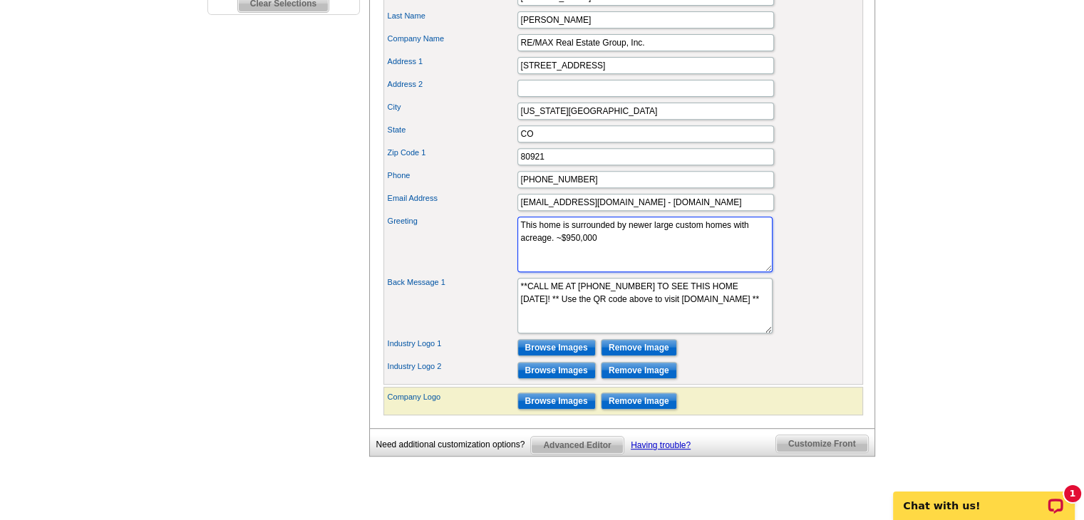
paste textarea "With over 3 acres of land this home is an oasis! Best of all, the setting is ex…"
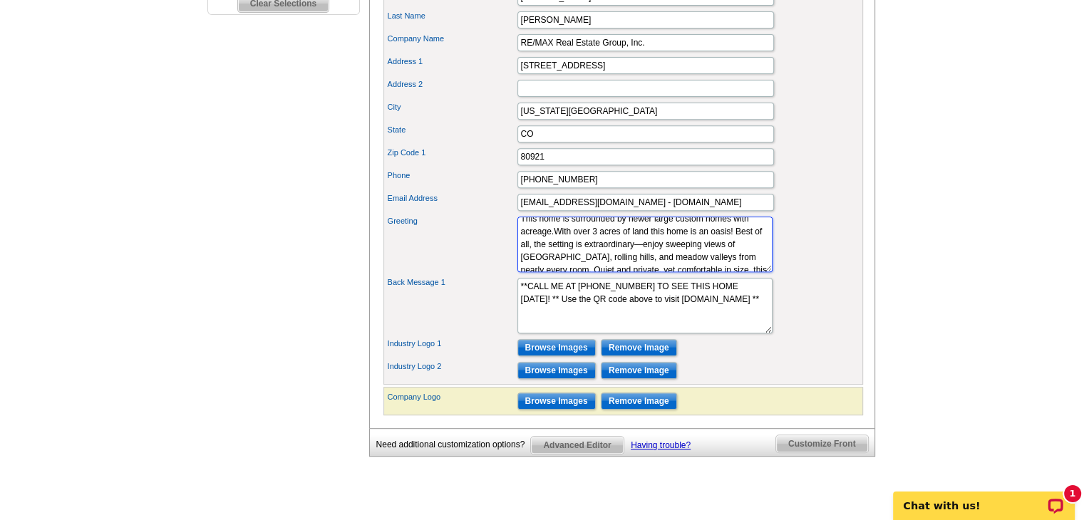
scroll to position [0, 0]
click at [571, 254] on textarea "Located in the popular The Meadows subdivision with excellent amenities includi…" at bounding box center [644, 245] width 255 height 56
type textarea "This home is surrounded by newer large custom homes with acreage. With over 3 a…"
click at [781, 265] on div "Greeting Located in the popular The Meadows subdivision with excellent amenitie…" at bounding box center [623, 244] width 474 height 61
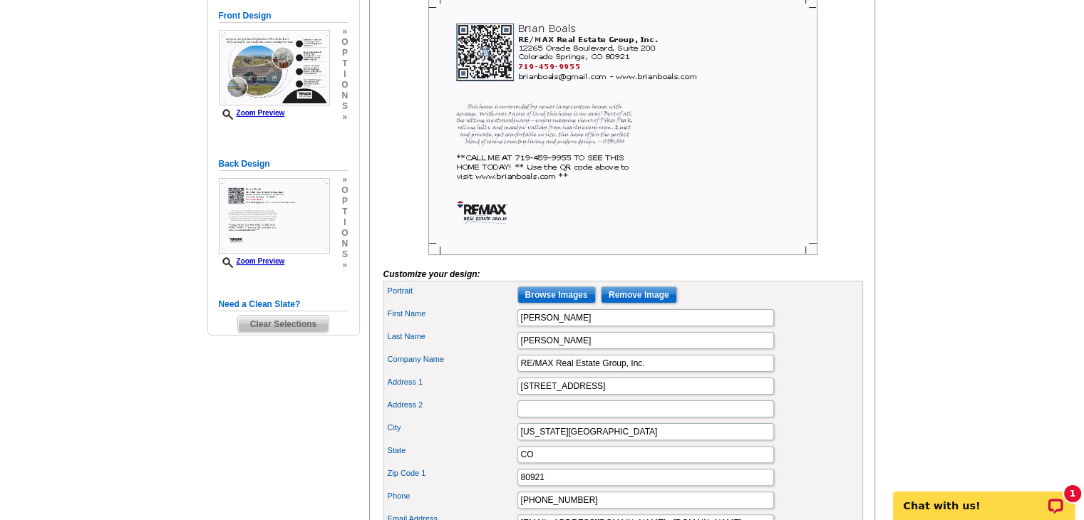
scroll to position [142, 0]
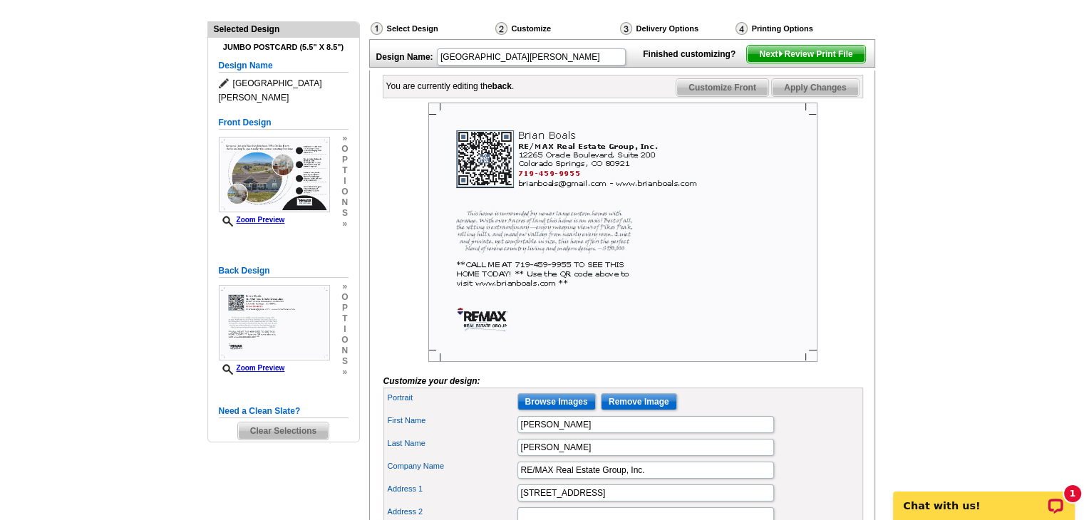
click at [815, 63] on span "Next Review Print File" at bounding box center [806, 54] width 118 height 17
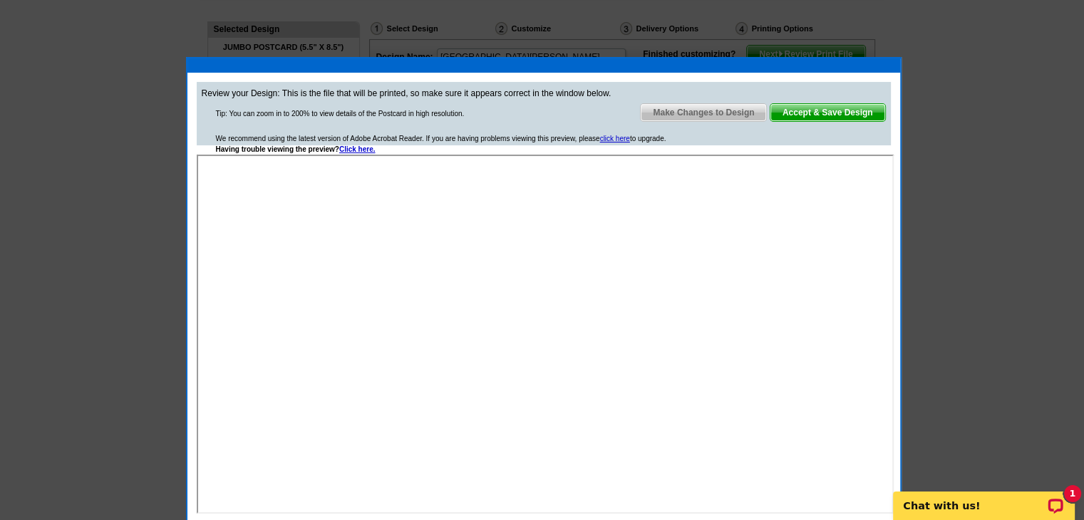
click at [835, 114] on span "Accept & Save Design" at bounding box center [827, 112] width 115 height 17
